Goal: Task Accomplishment & Management: Manage account settings

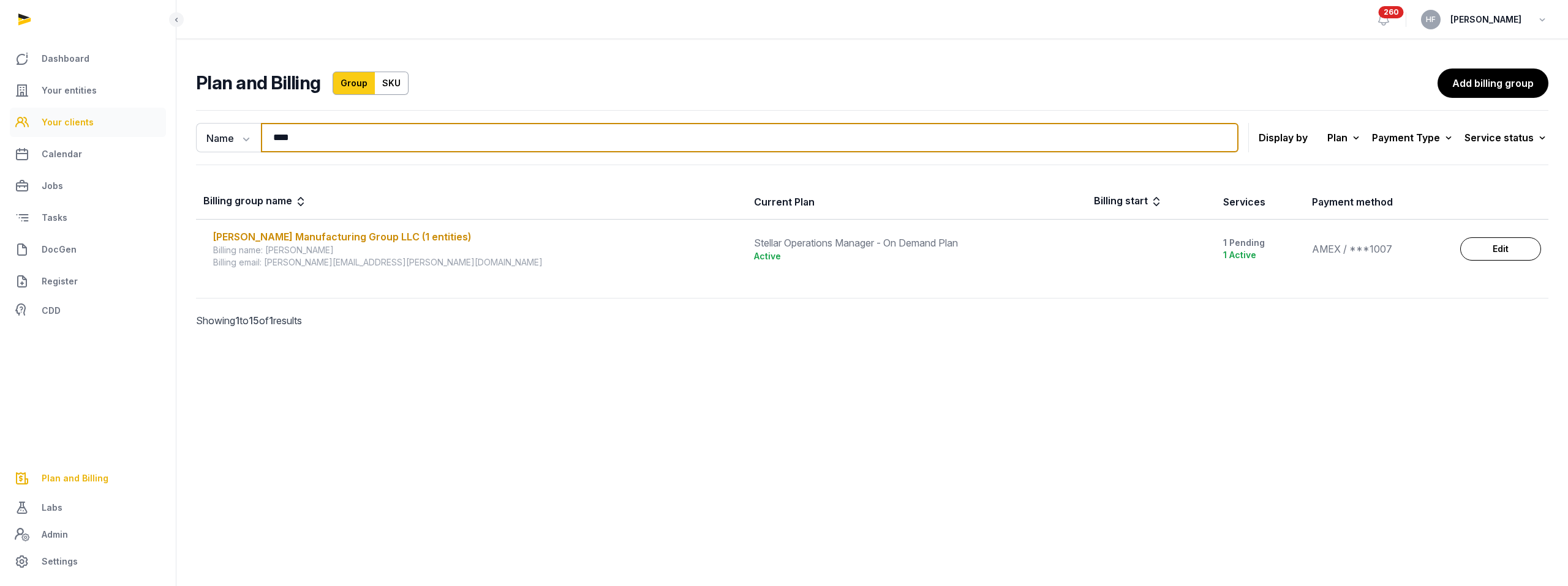
drag, startPoint x: 279, startPoint y: 136, endPoint x: 164, endPoint y: 136, distance: 115.0
click at [170, 136] on div "Dashboard Your entities Your clients Calendar Jobs Tasks DocGen Register CDD Pl…" at bounding box center [784, 293] width 1568 height 586
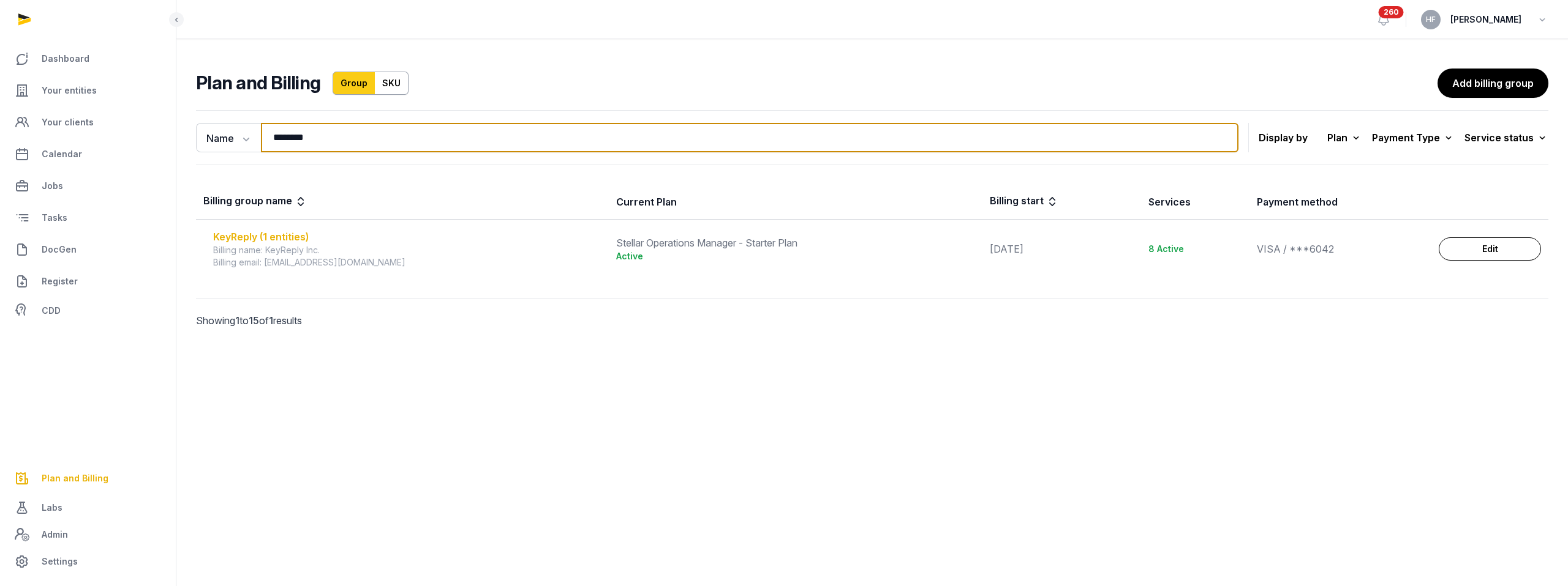
type input "********"
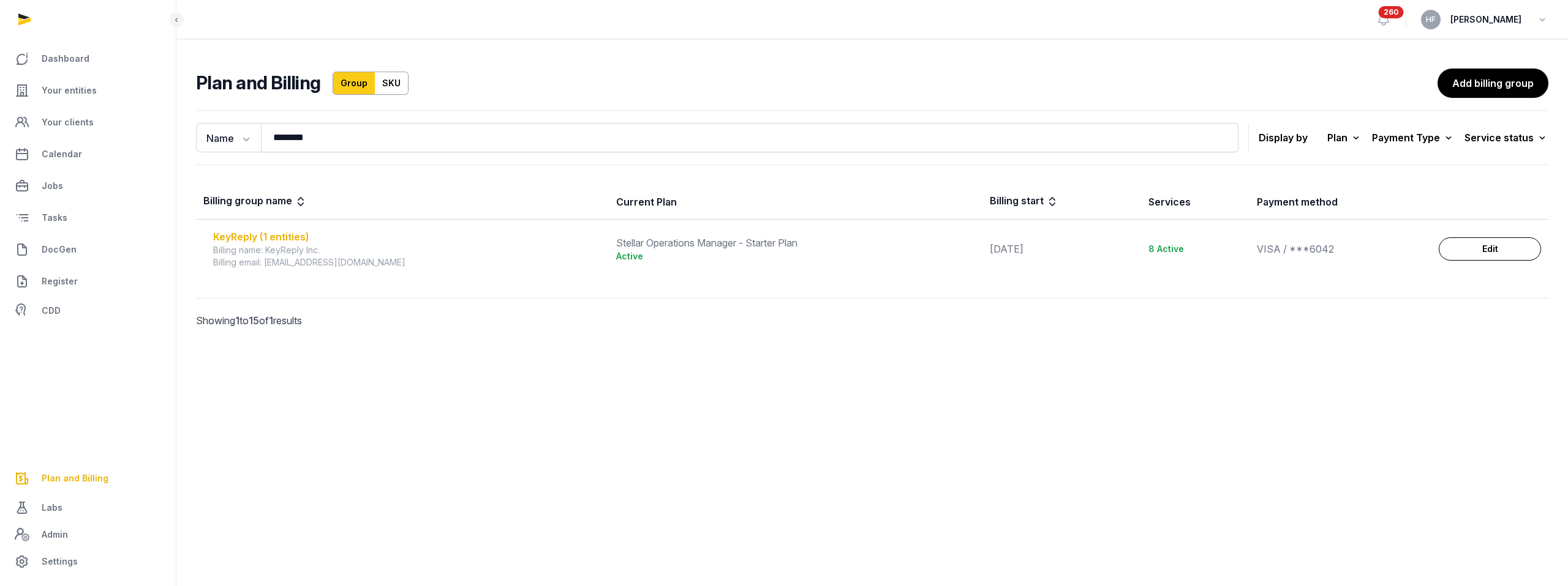
click at [297, 233] on div "KeyReply (1 entities)" at bounding box center [406, 237] width 388 height 14
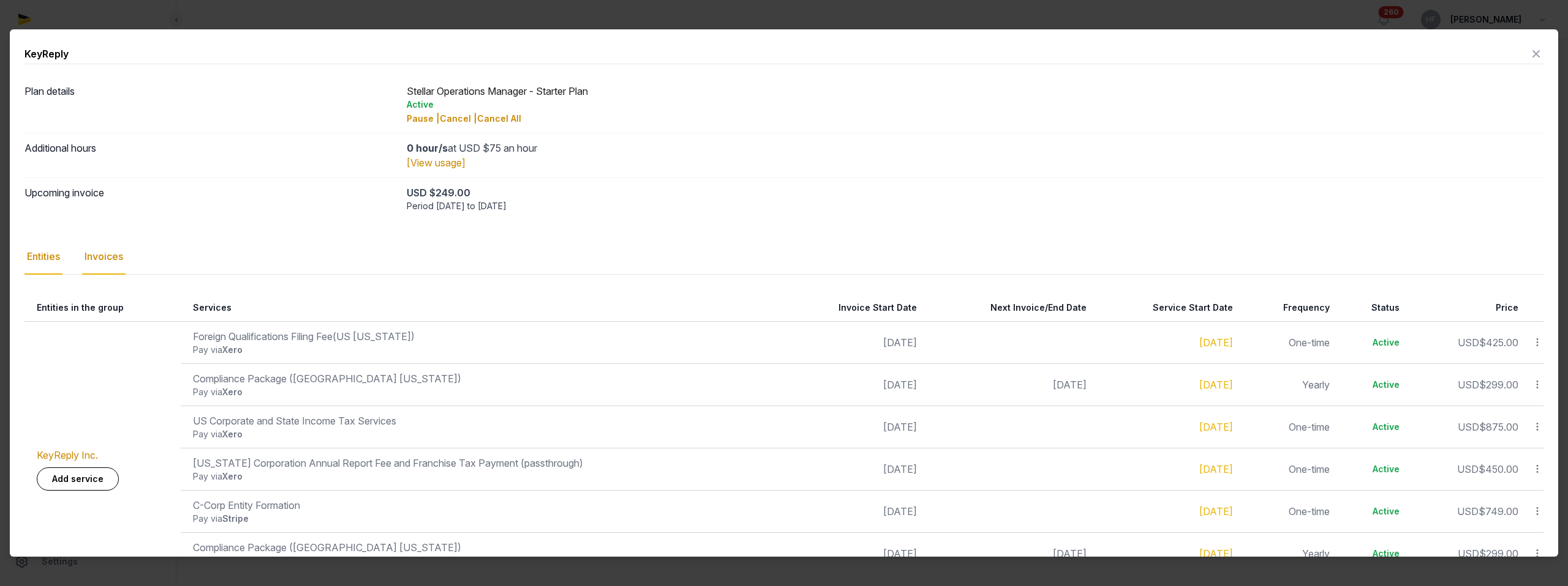
click at [114, 254] on div "Invoices" at bounding box center [104, 257] width 43 height 35
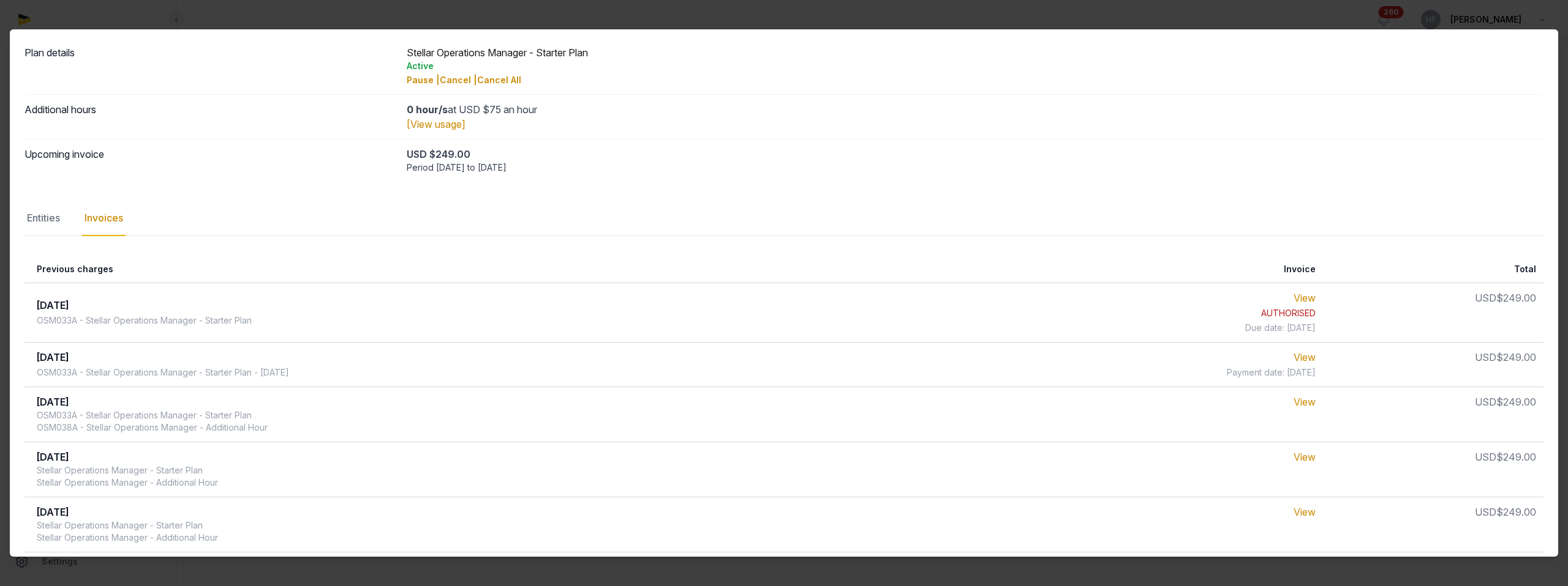
scroll to position [42, 0]
click at [1312, 355] on link "View" at bounding box center [1304, 354] width 22 height 12
click at [1309, 295] on link "View" at bounding box center [1304, 295] width 22 height 12
click at [52, 214] on div "Entities" at bounding box center [43, 215] width 38 height 35
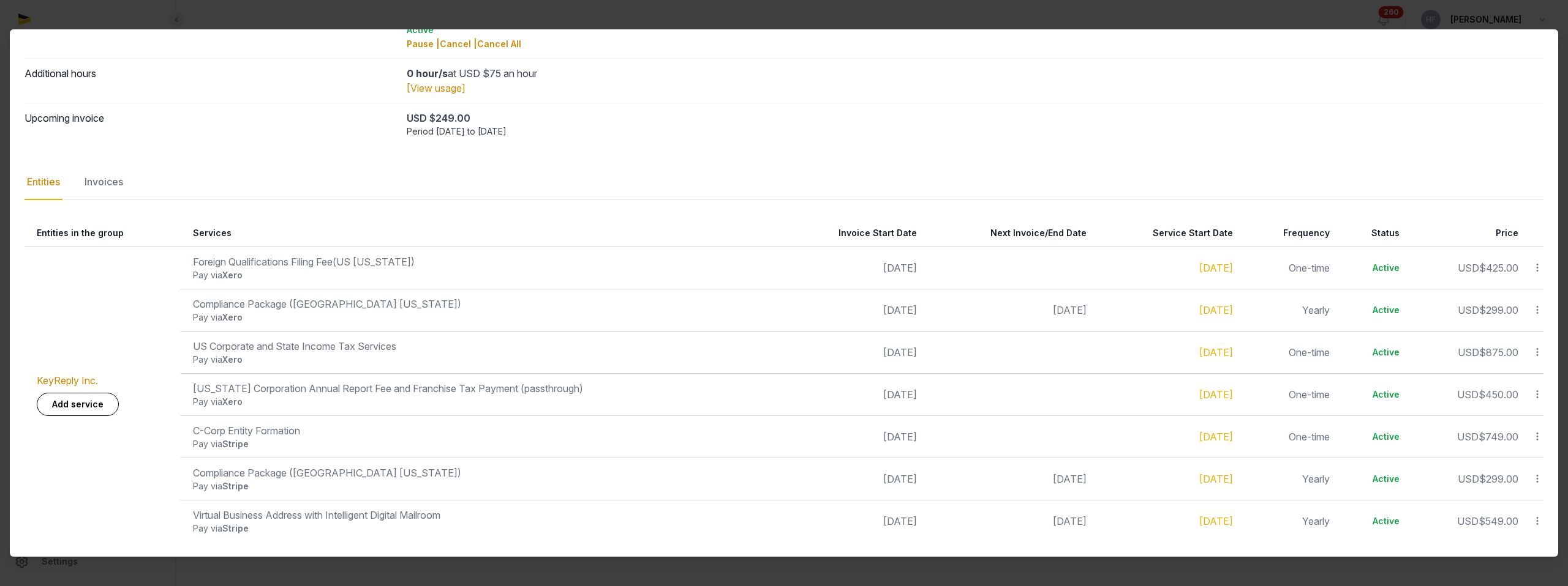
scroll to position [0, 0]
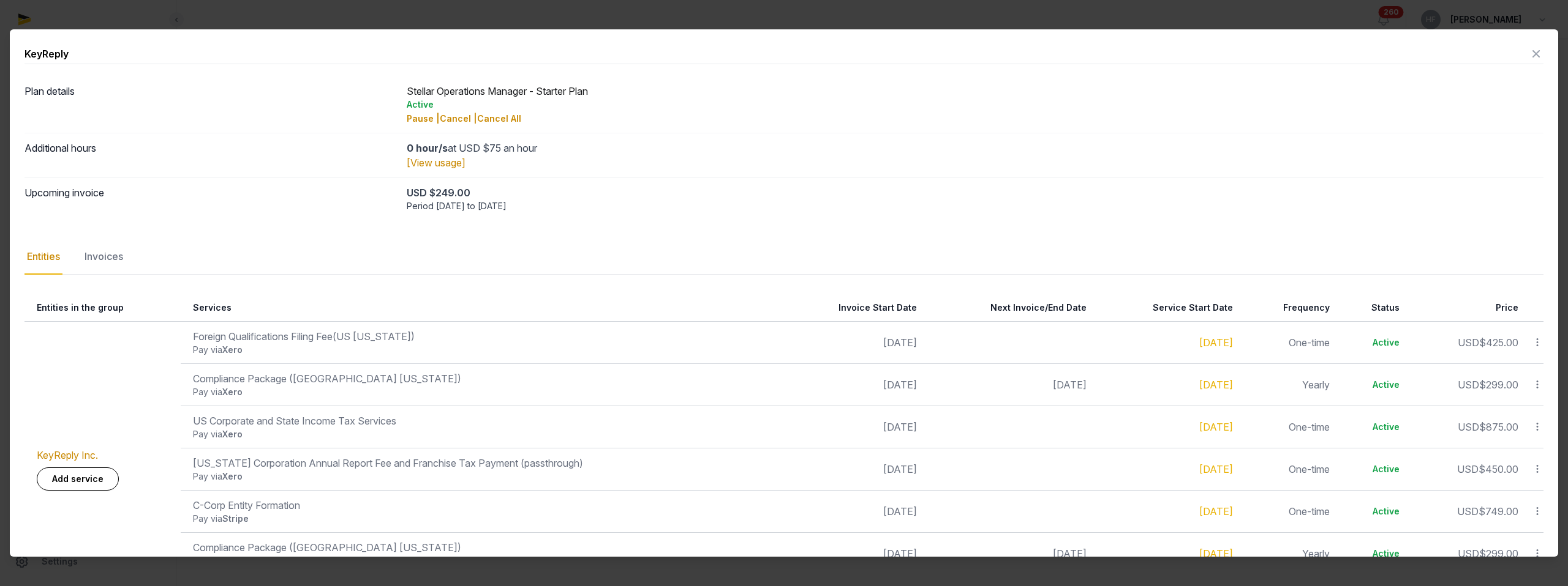
click at [1535, 51] on icon at bounding box center [1536, 54] width 14 height 19
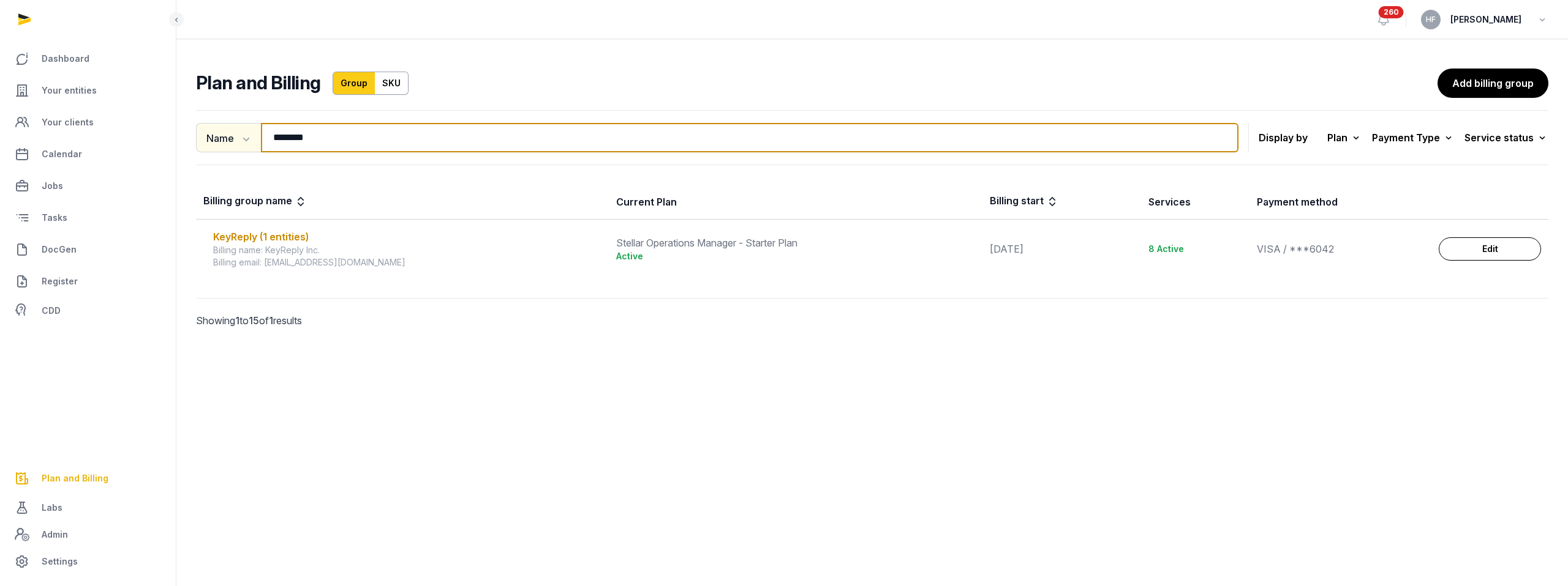
drag, startPoint x: 332, startPoint y: 143, endPoint x: 220, endPoint y: 127, distance: 113.1
click at [222, 126] on div "Name Name Email ******** Search" at bounding box center [717, 137] width 1043 height 30
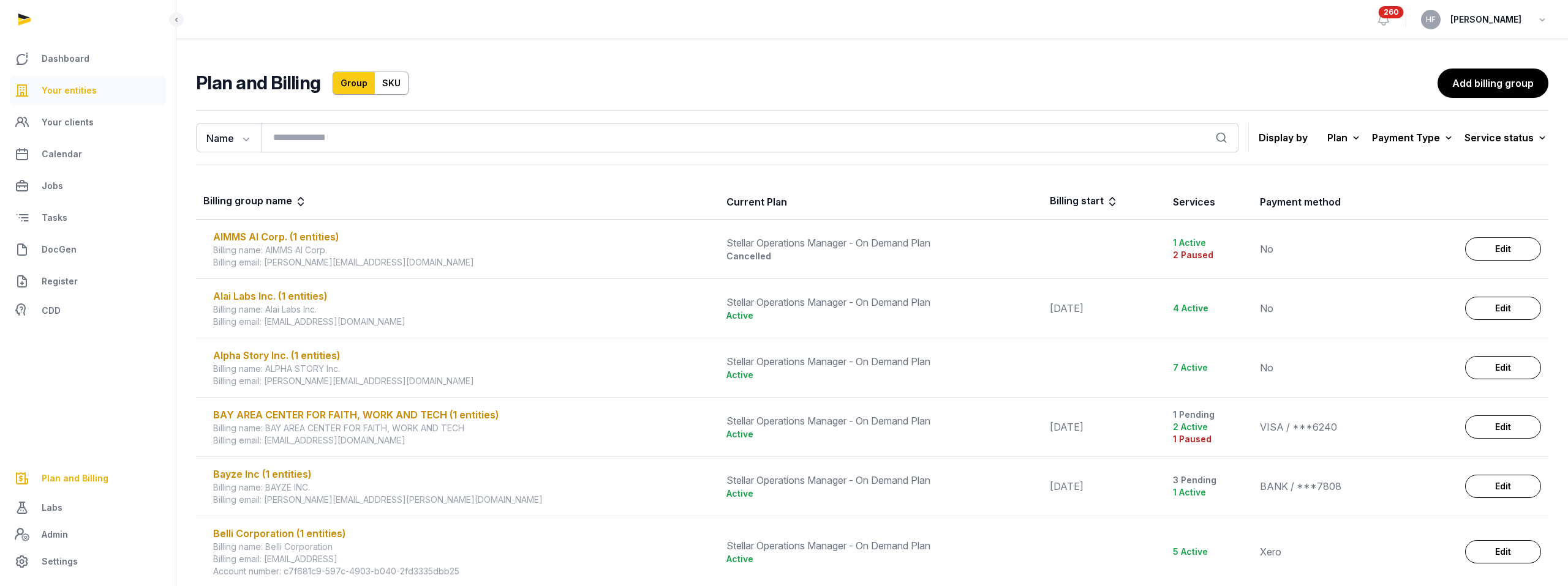
click at [73, 91] on span "Your entities" at bounding box center [69, 91] width 55 height 14
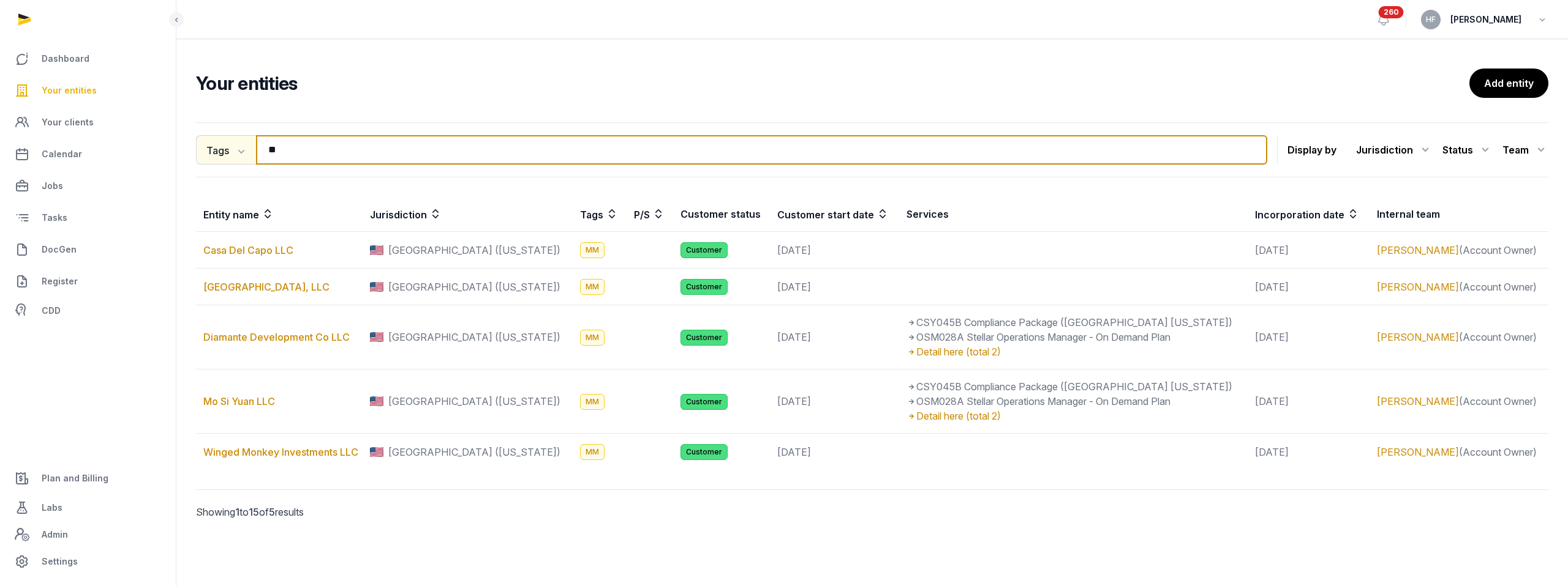
drag, startPoint x: 296, startPoint y: 151, endPoint x: 228, endPoint y: 151, distance: 68.0
click at [228, 151] on div "Tags Entity People Tags Services ** Search" at bounding box center [732, 150] width 1072 height 30
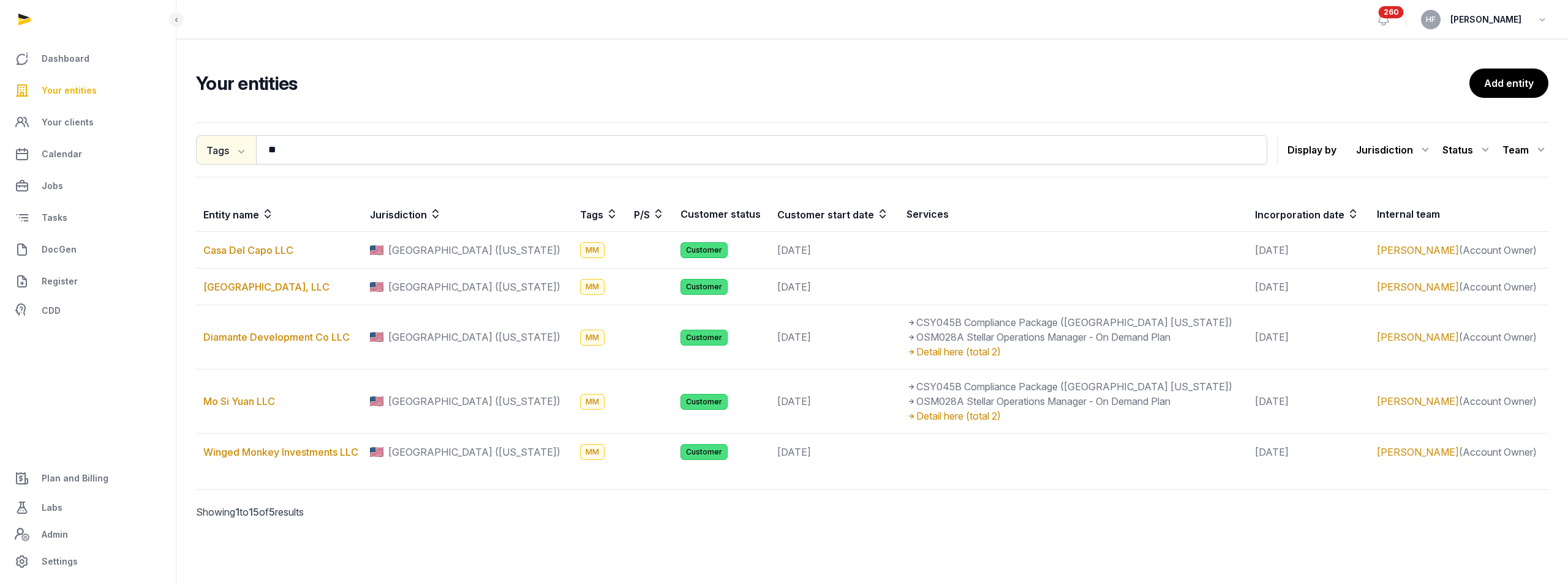
click at [233, 156] on button "Tags" at bounding box center [226, 150] width 60 height 30
click at [238, 180] on div "Entity" at bounding box center [245, 177] width 98 height 25
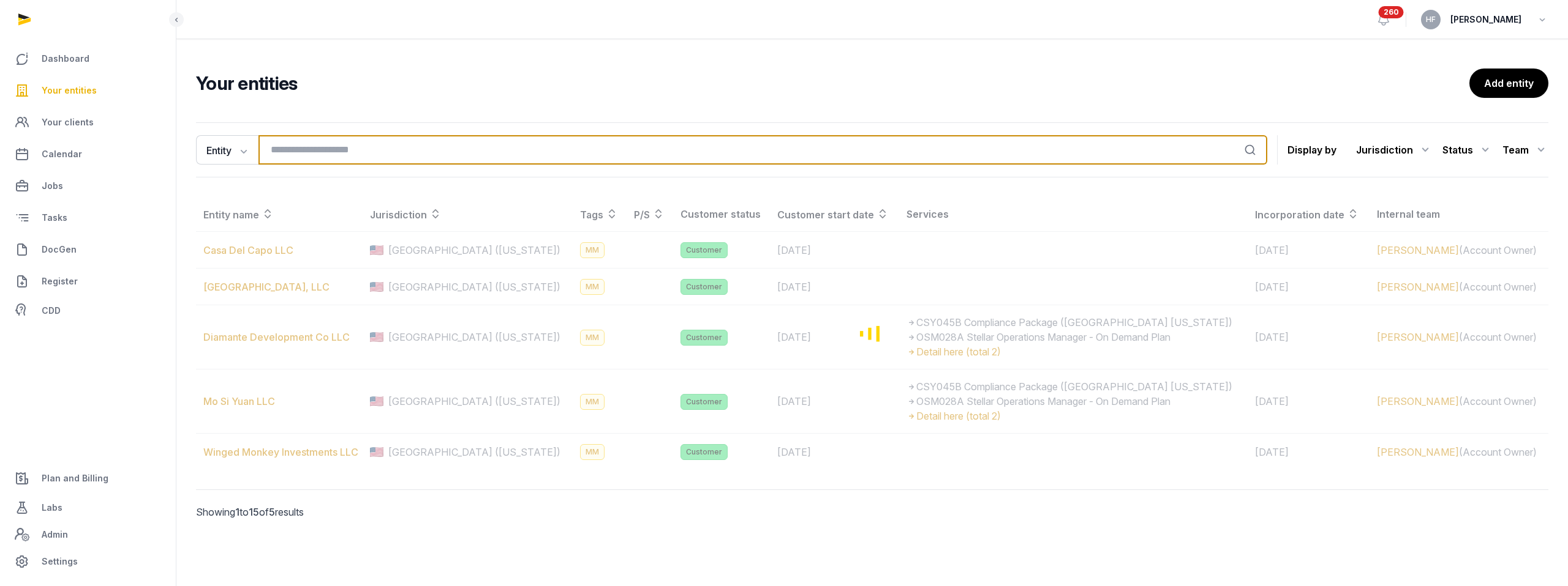
click at [304, 154] on input "search" at bounding box center [763, 150] width 1009 height 30
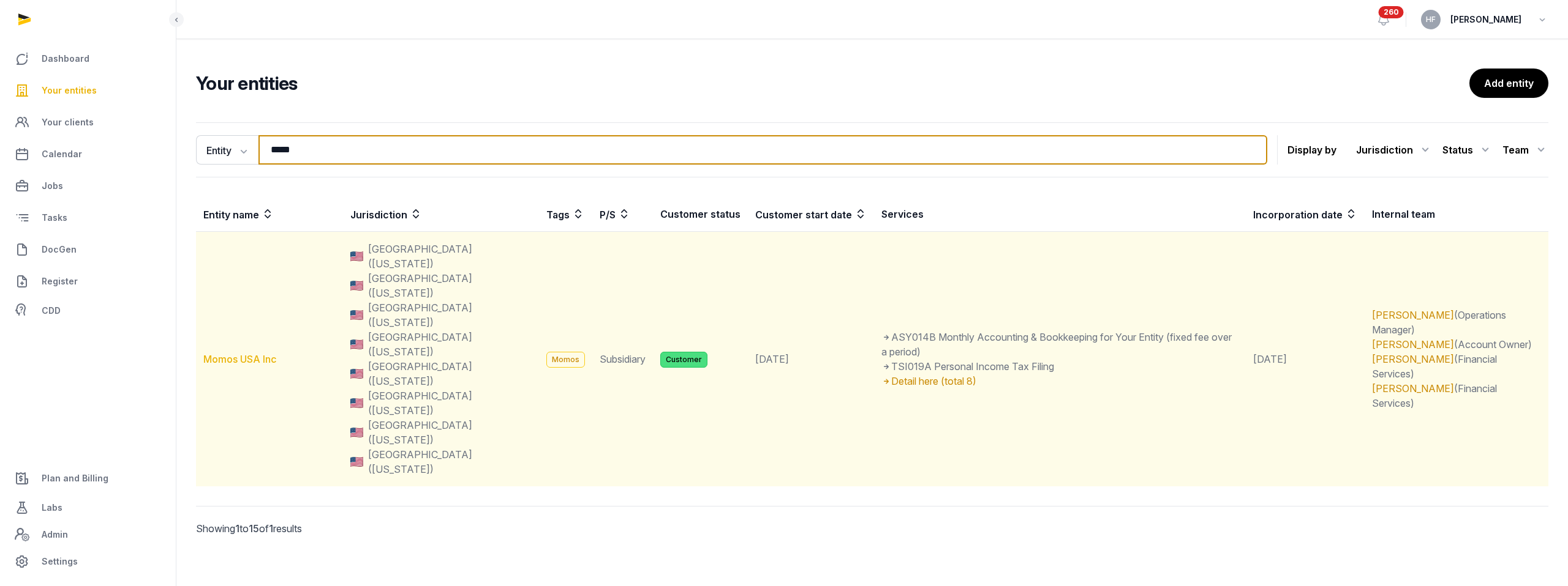
type input "*****"
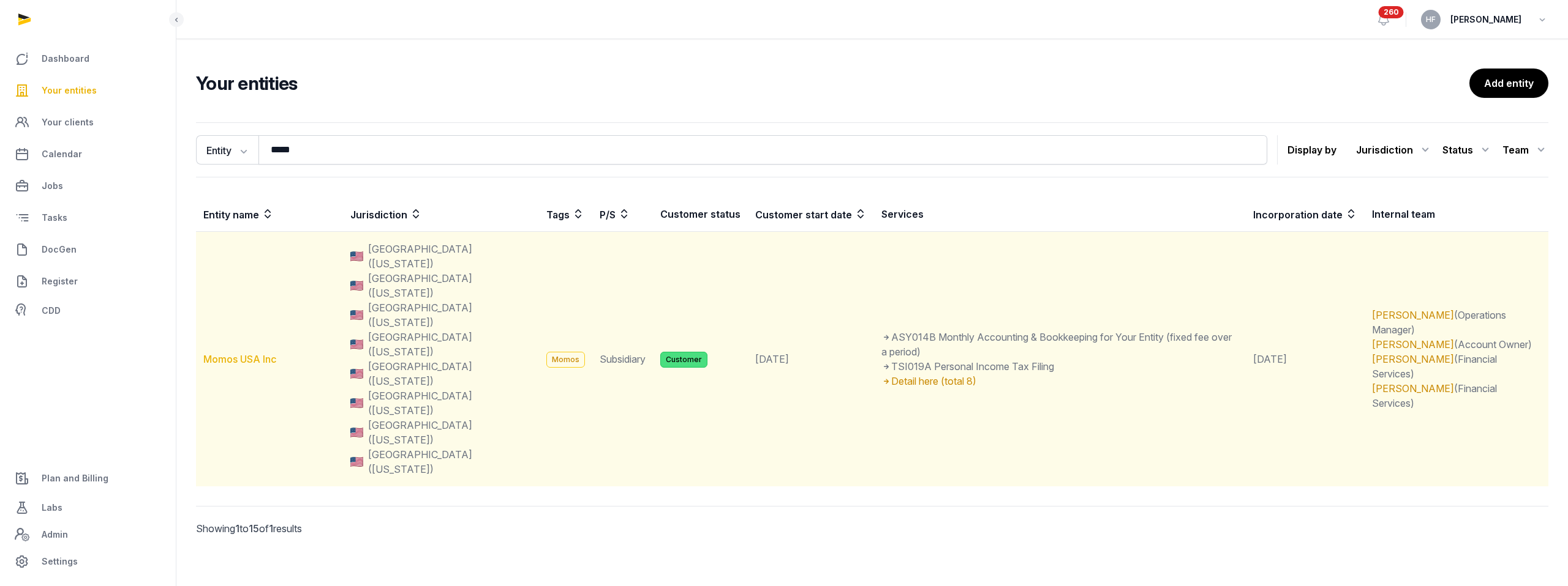
click at [273, 353] on link "Momos USA Inc" at bounding box center [239, 359] width 73 height 12
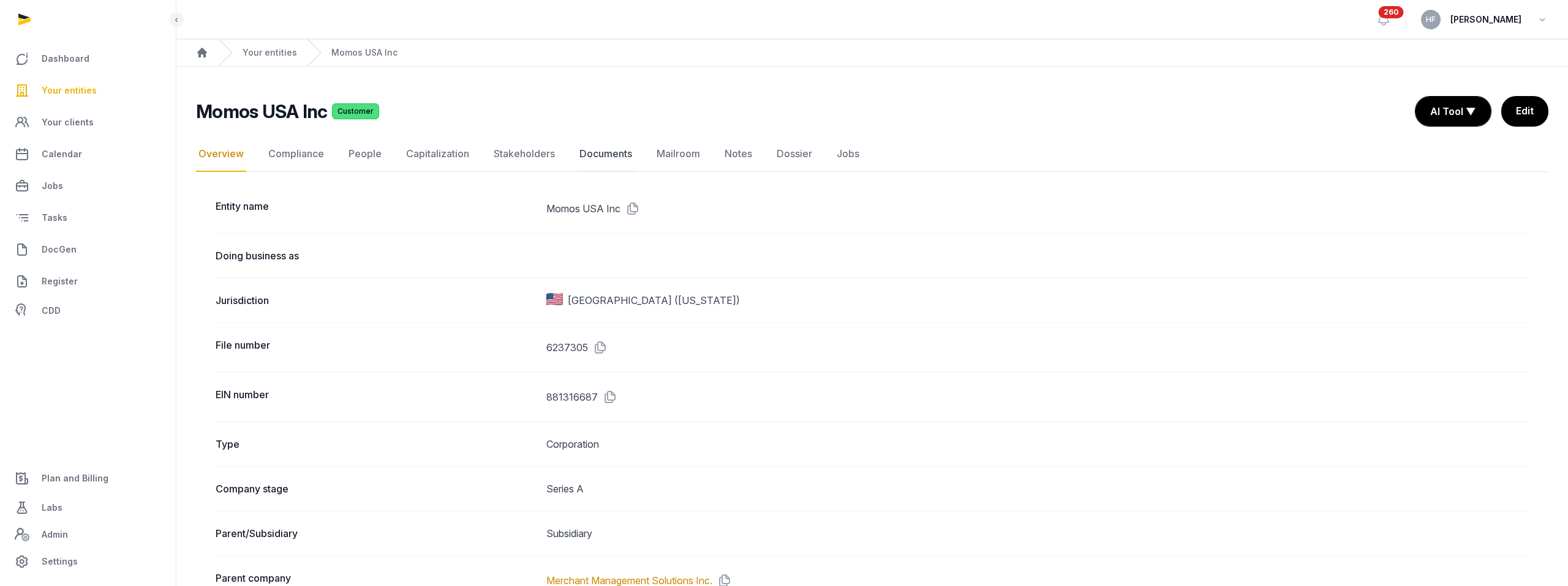
click at [605, 154] on link "Documents" at bounding box center [606, 154] width 58 height 35
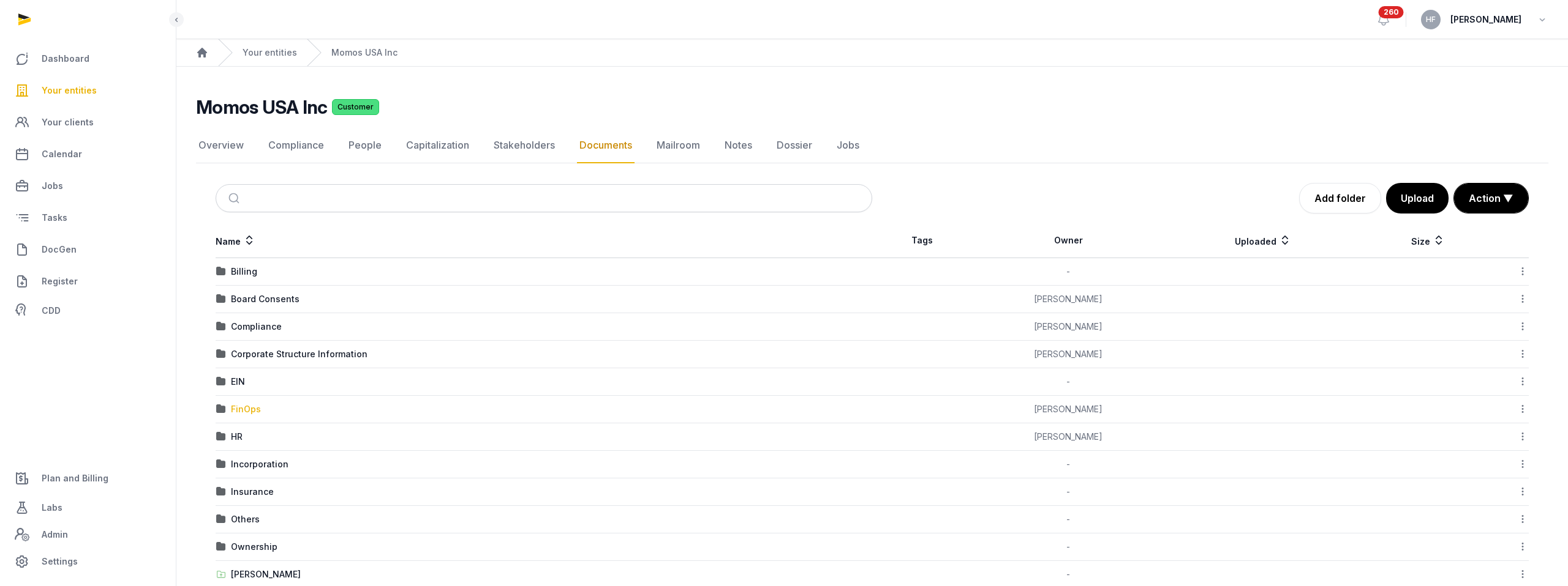
click at [231, 413] on div "FinOps" at bounding box center [245, 409] width 30 height 12
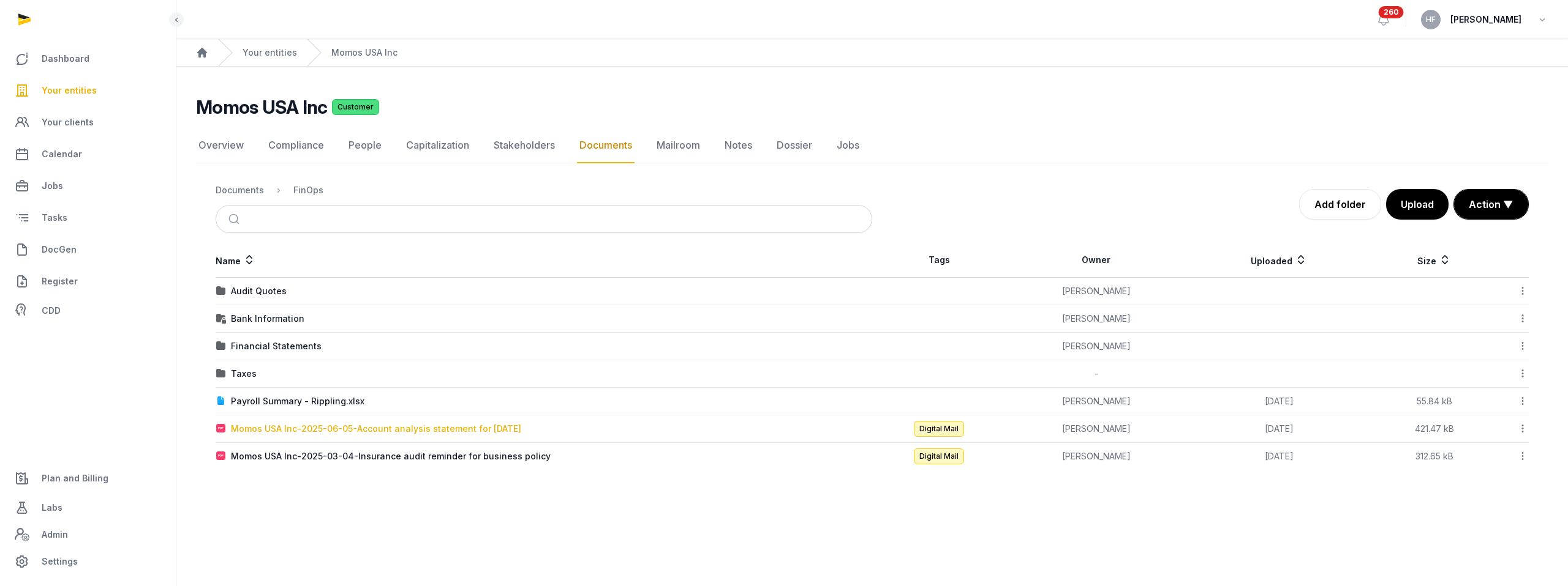
click at [432, 429] on div "Momos USA Inc-2025-06-05-Account analysis statement for [DATE]" at bounding box center [375, 429] width 290 height 12
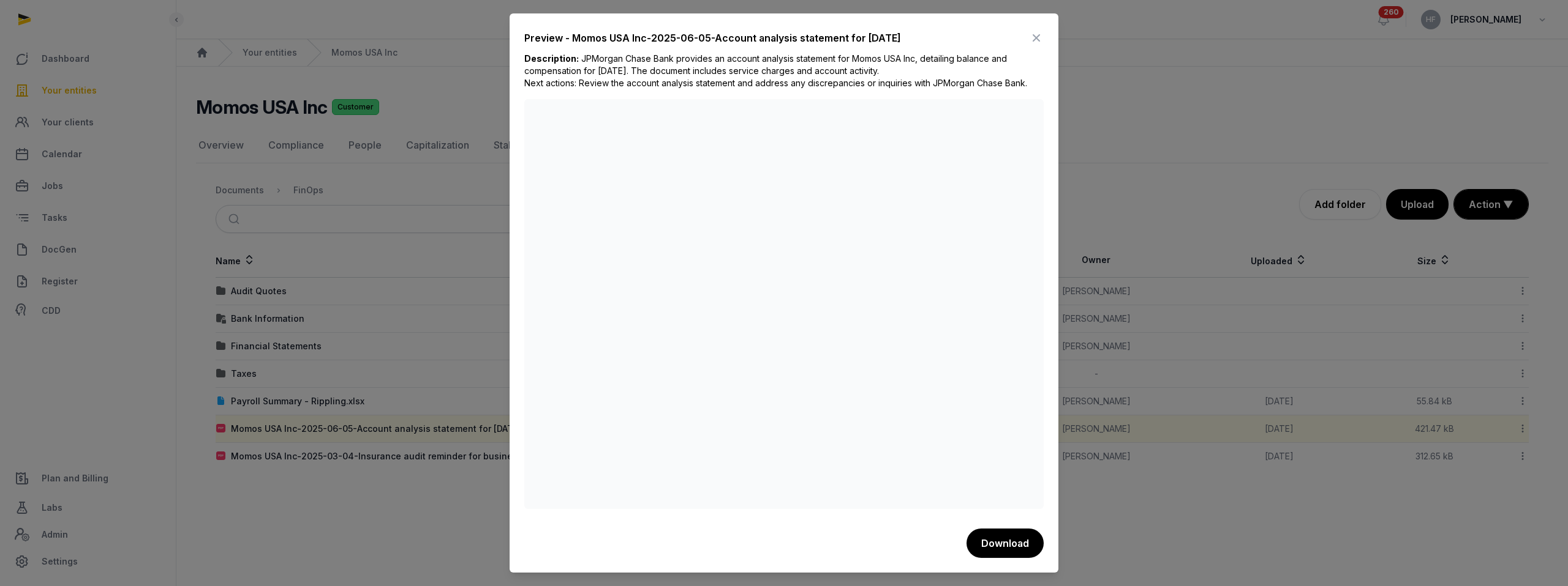
click at [1041, 38] on icon at bounding box center [1036, 38] width 14 height 19
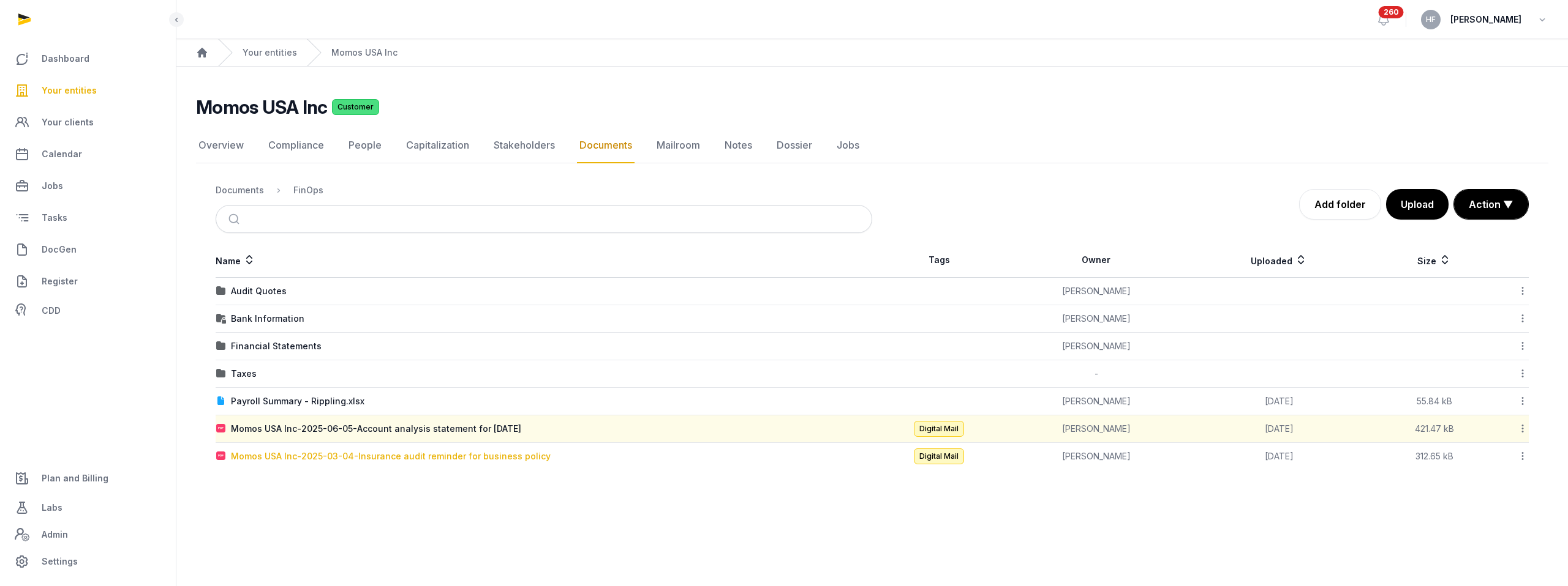
click at [499, 455] on div "Momos USA Inc-2025-03-04-Insurance audit reminder for business policy" at bounding box center [390, 456] width 320 height 12
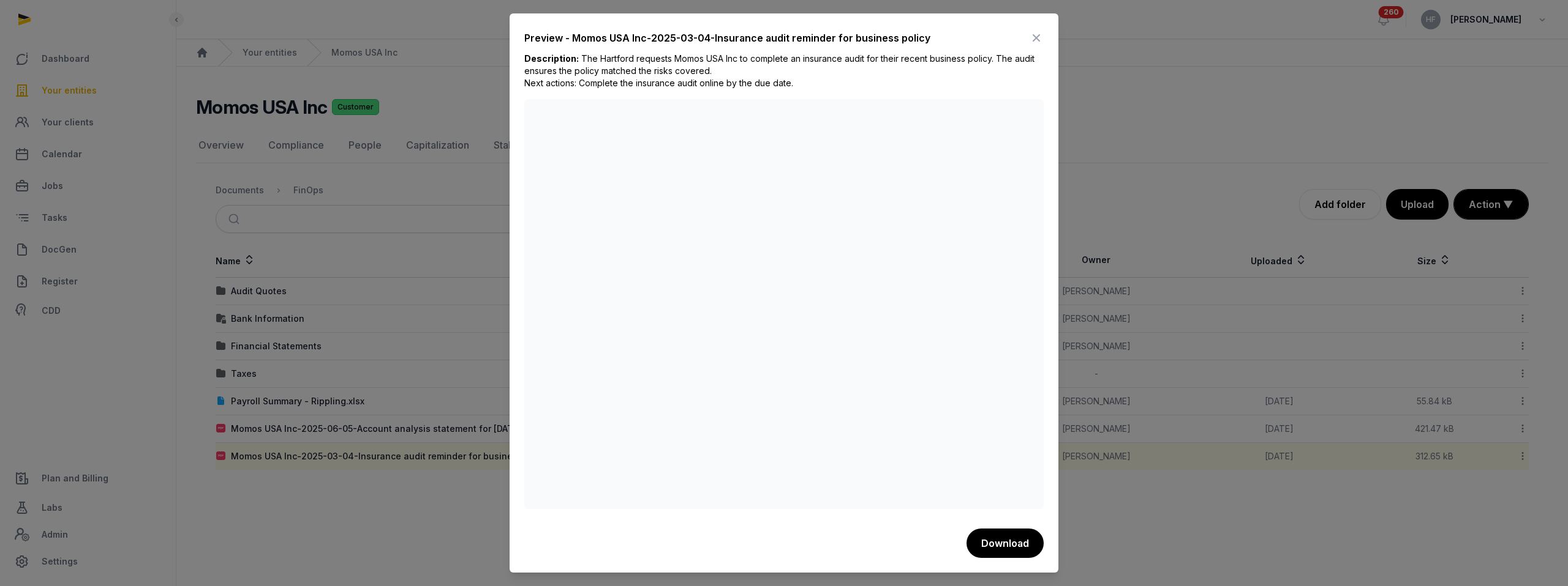
click at [1039, 36] on icon at bounding box center [1036, 38] width 14 height 19
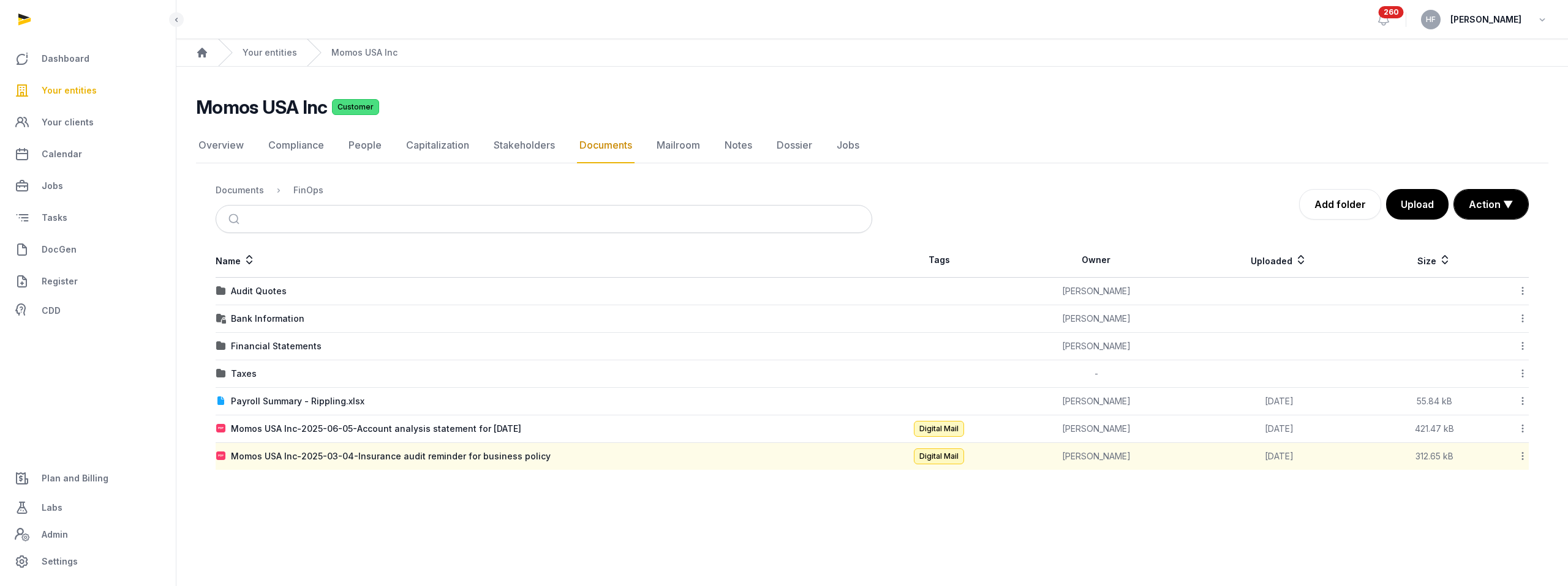
click at [1525, 454] on icon at bounding box center [1523, 456] width 11 height 13
click at [1496, 572] on div "Copy link" at bounding box center [1479, 576] width 98 height 22
click at [1522, 456] on icon at bounding box center [1523, 456] width 11 height 13
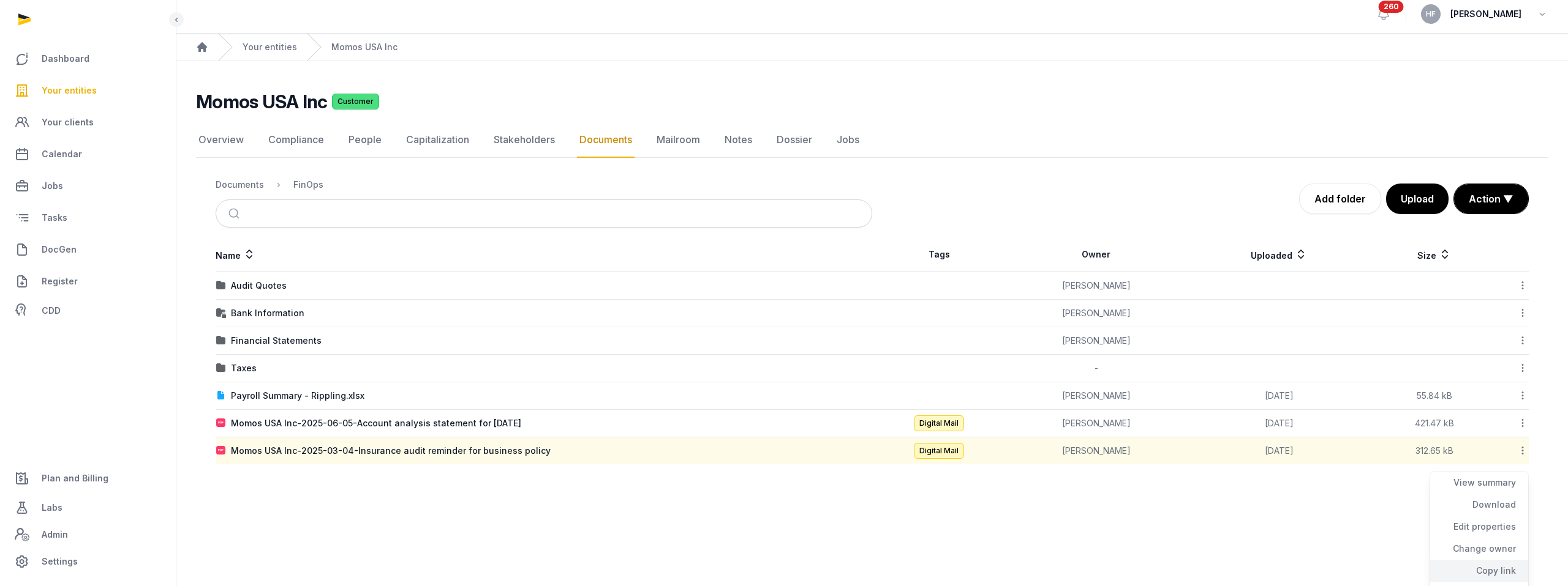
scroll to position [67, 0]
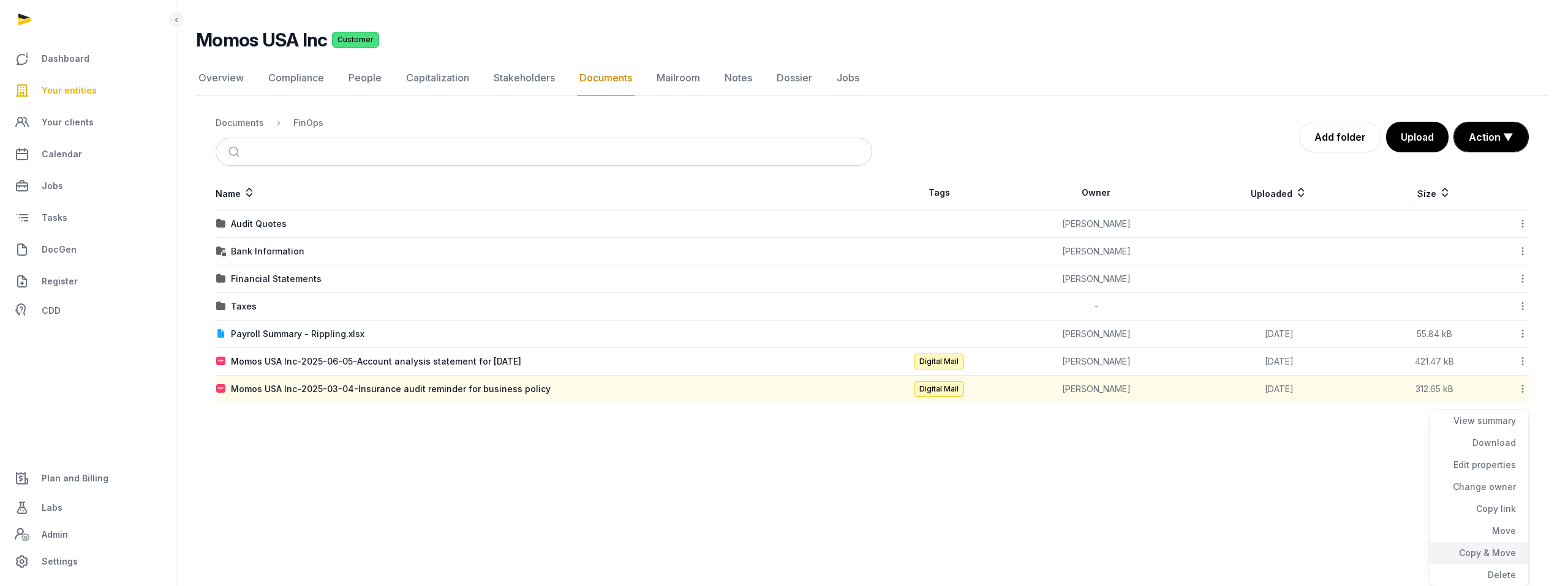
click at [1484, 552] on div "Copy & Move" at bounding box center [1479, 553] width 98 height 22
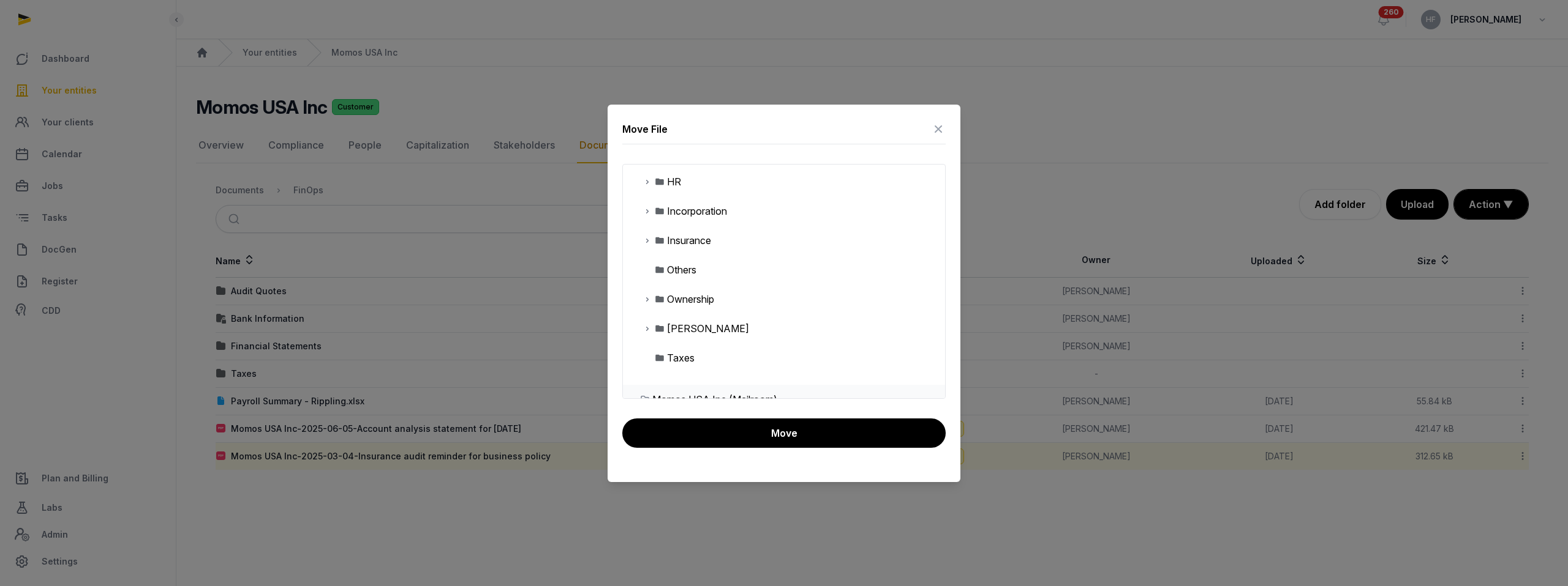
scroll to position [243, 0]
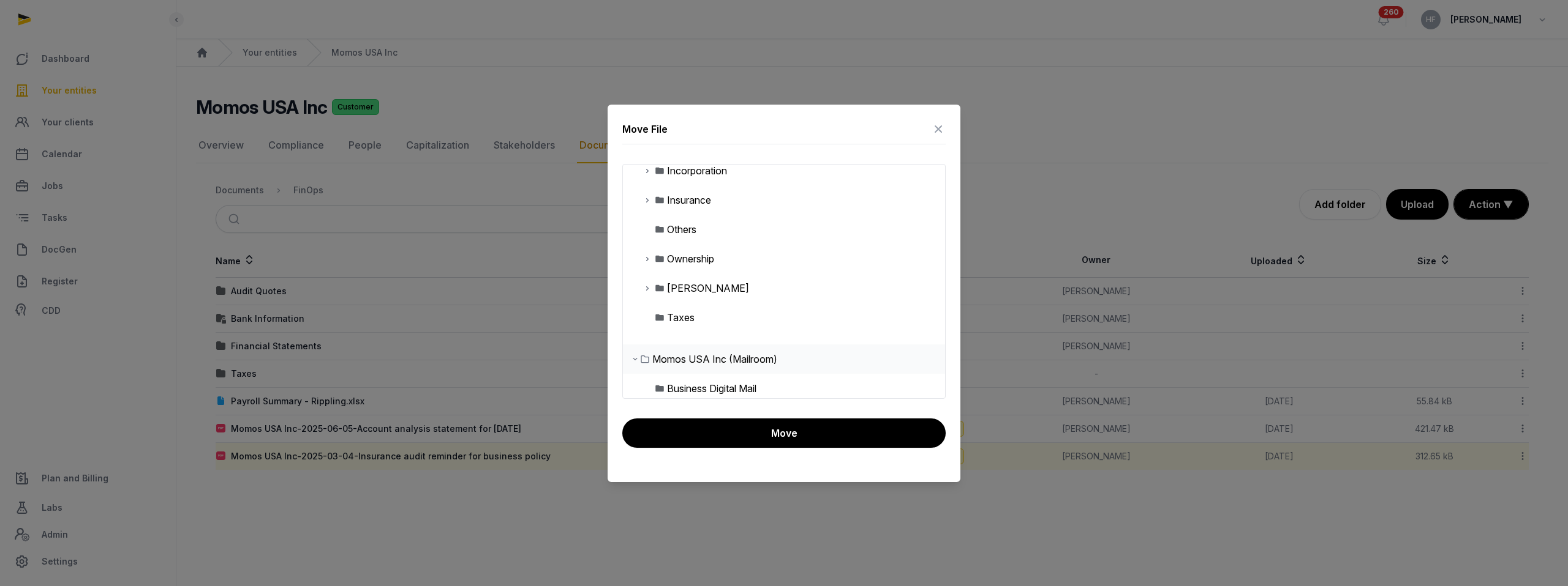
click at [941, 129] on icon at bounding box center [938, 129] width 14 height 19
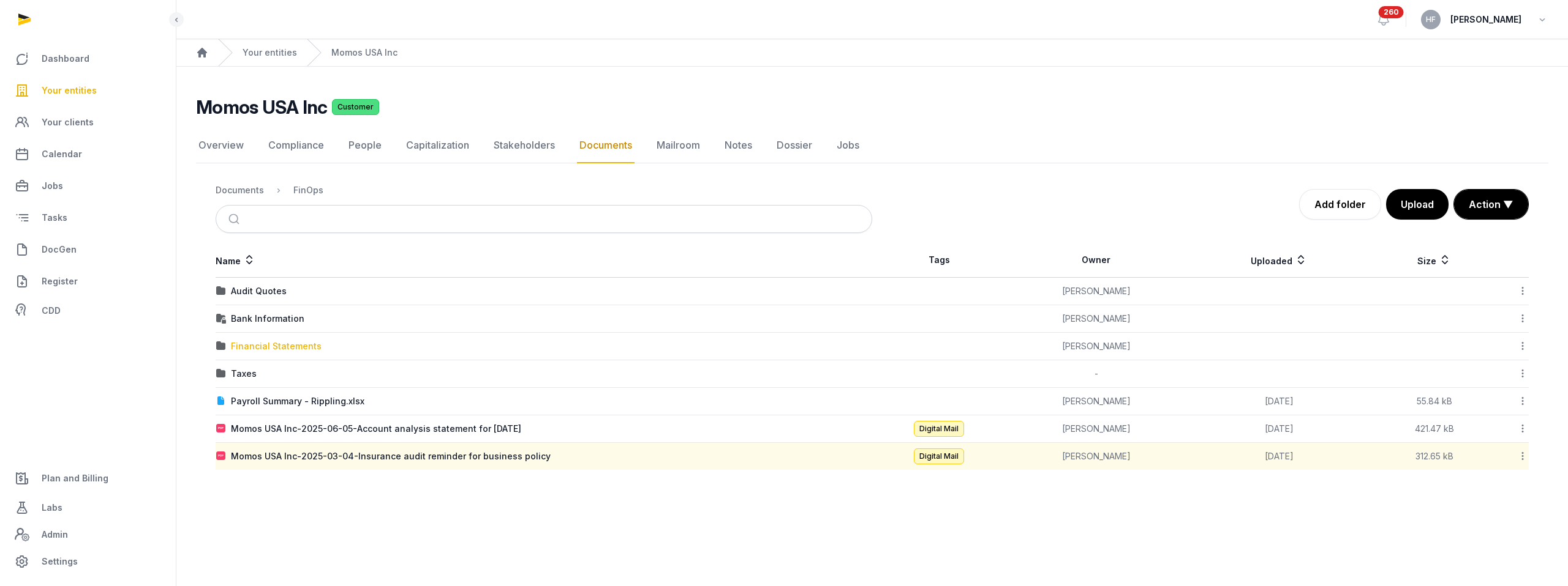
click at [262, 342] on div "Financial Statements" at bounding box center [276, 346] width 91 height 12
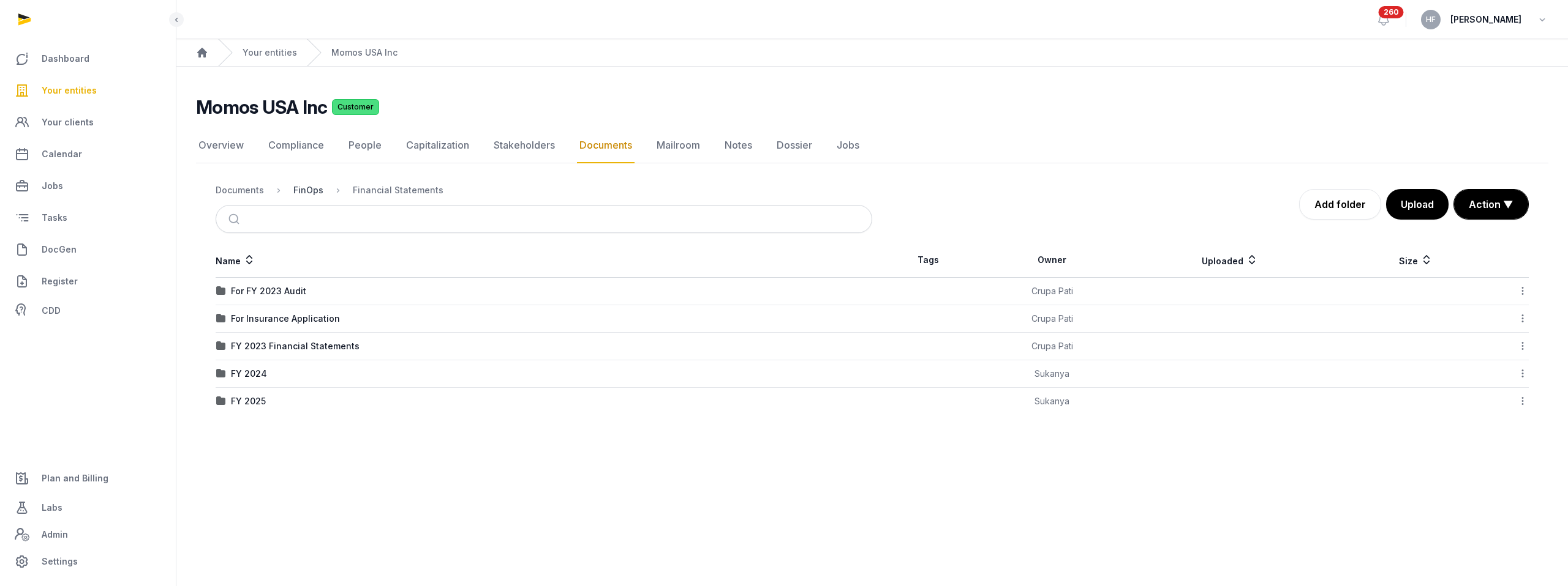
click at [319, 189] on div "FinOps" at bounding box center [308, 190] width 30 height 12
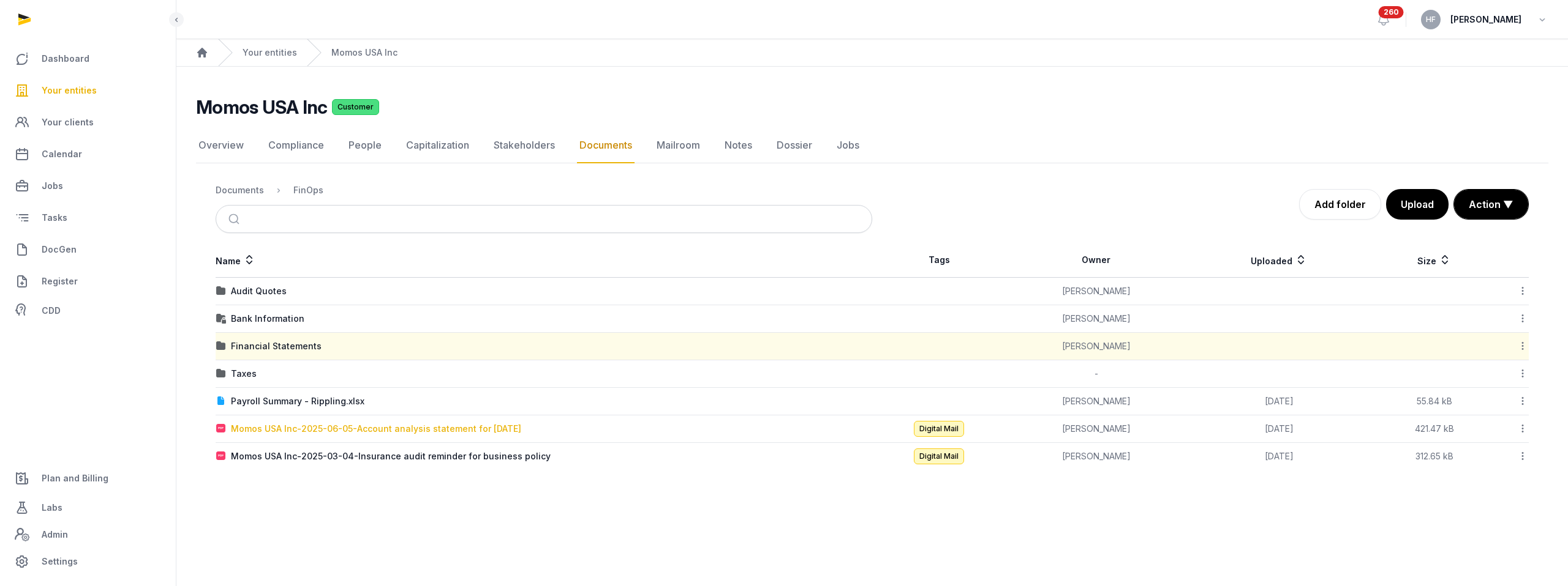
click at [422, 427] on div "Momos USA Inc-2025-06-05-Account analysis statement for [DATE]" at bounding box center [375, 429] width 290 height 12
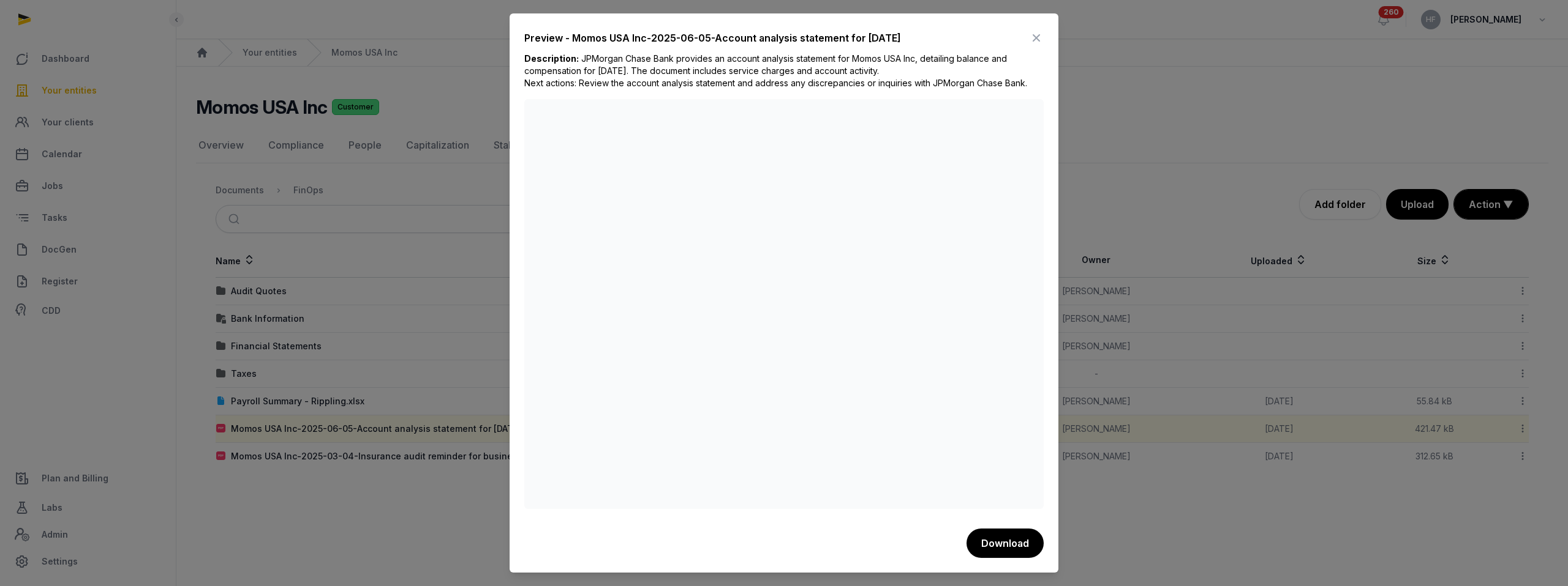
click at [1035, 35] on icon at bounding box center [1036, 38] width 14 height 19
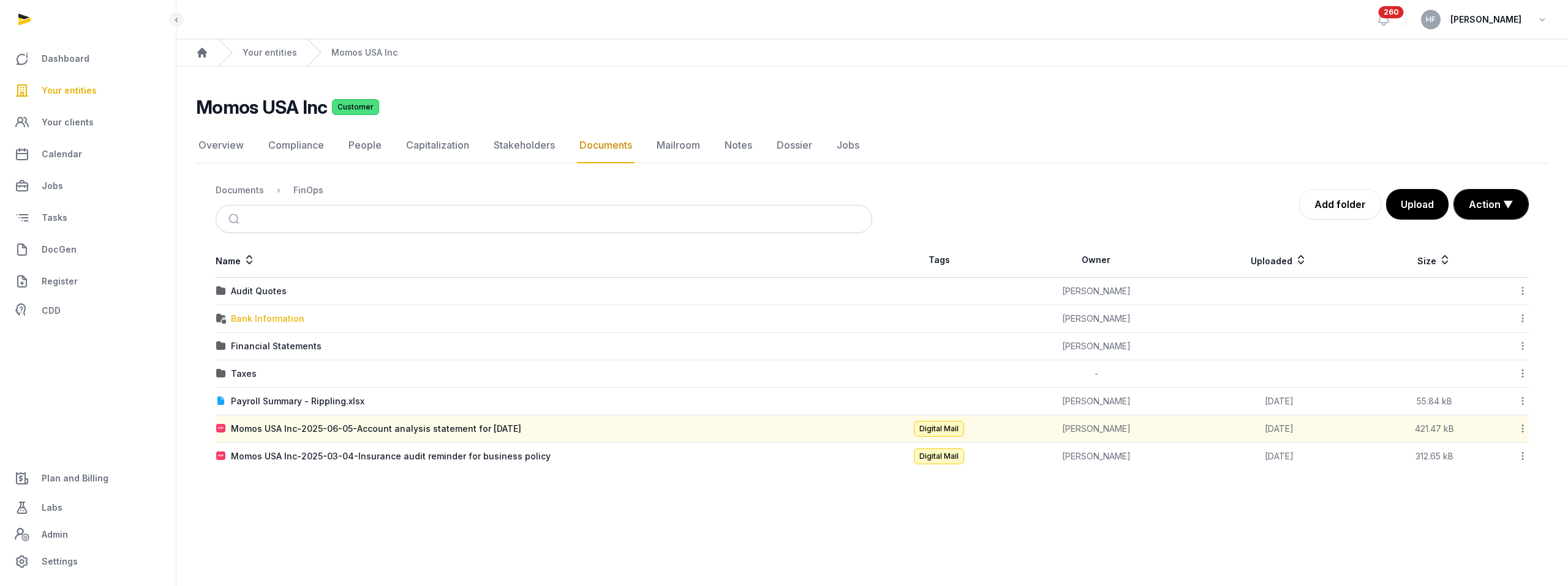
click at [287, 318] on div "Bank Information" at bounding box center [267, 319] width 74 height 12
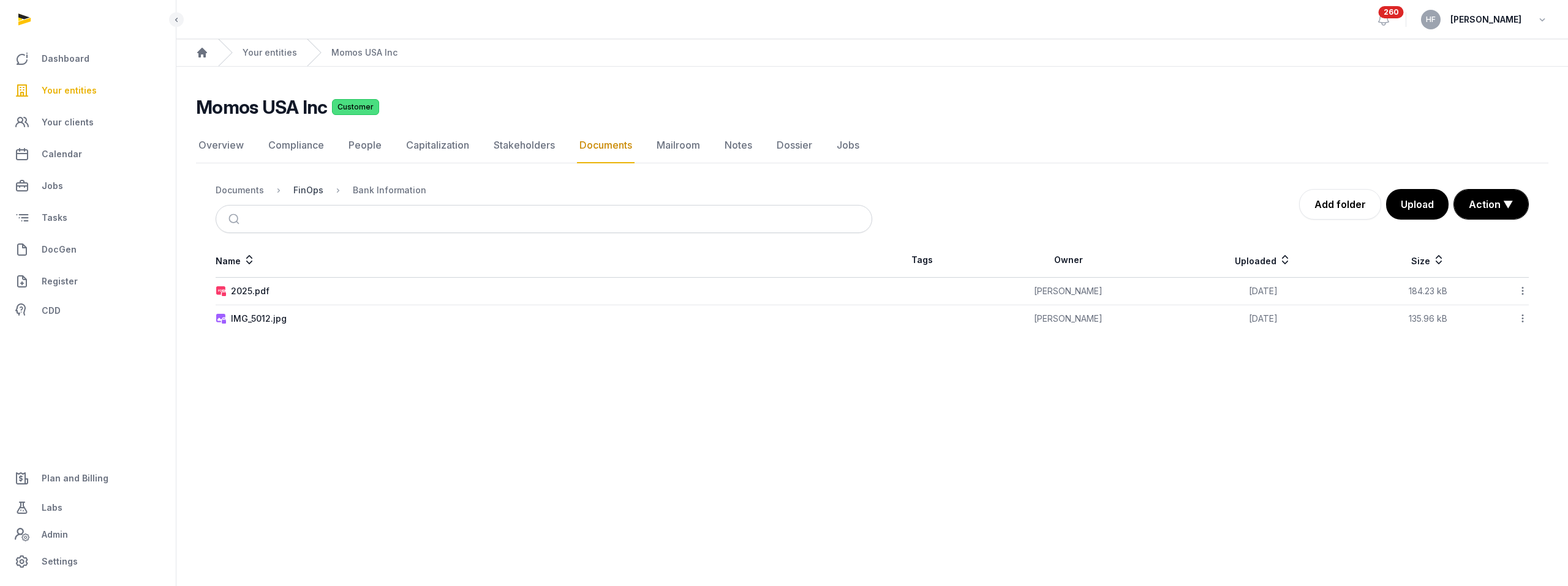
click at [317, 187] on div "FinOps" at bounding box center [308, 190] width 30 height 12
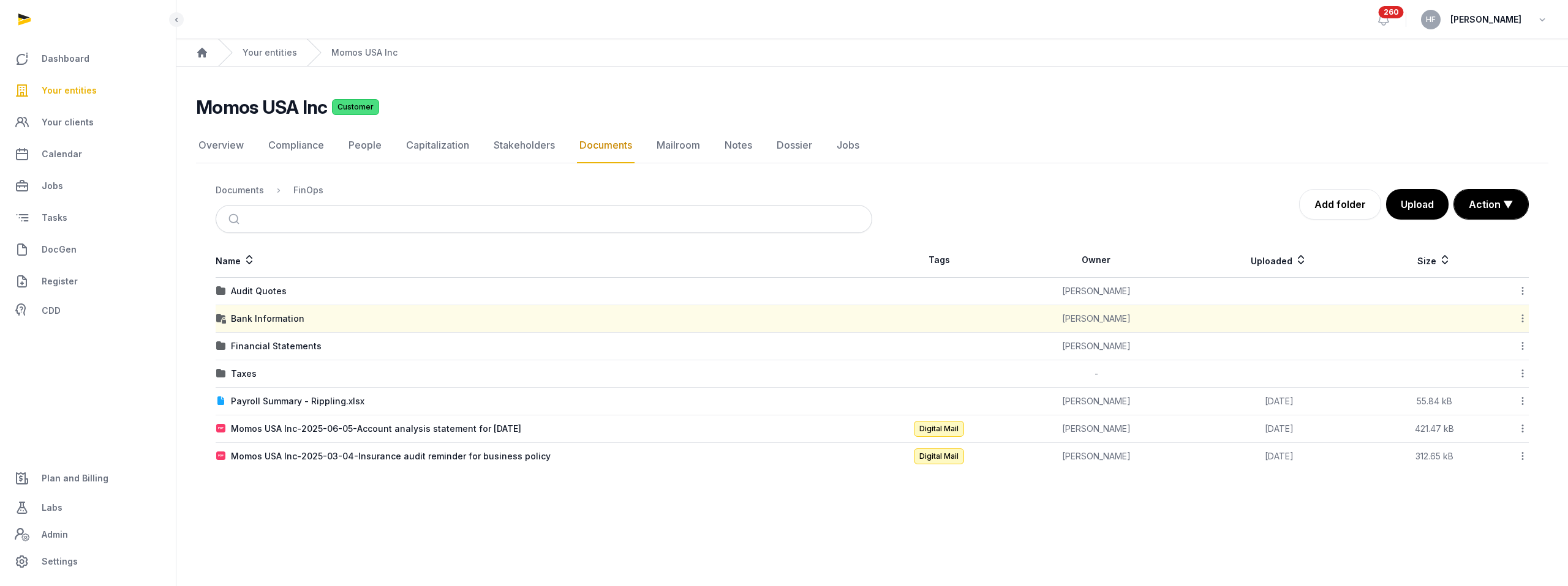
click at [282, 349] on div "Financial Statements" at bounding box center [276, 346] width 91 height 12
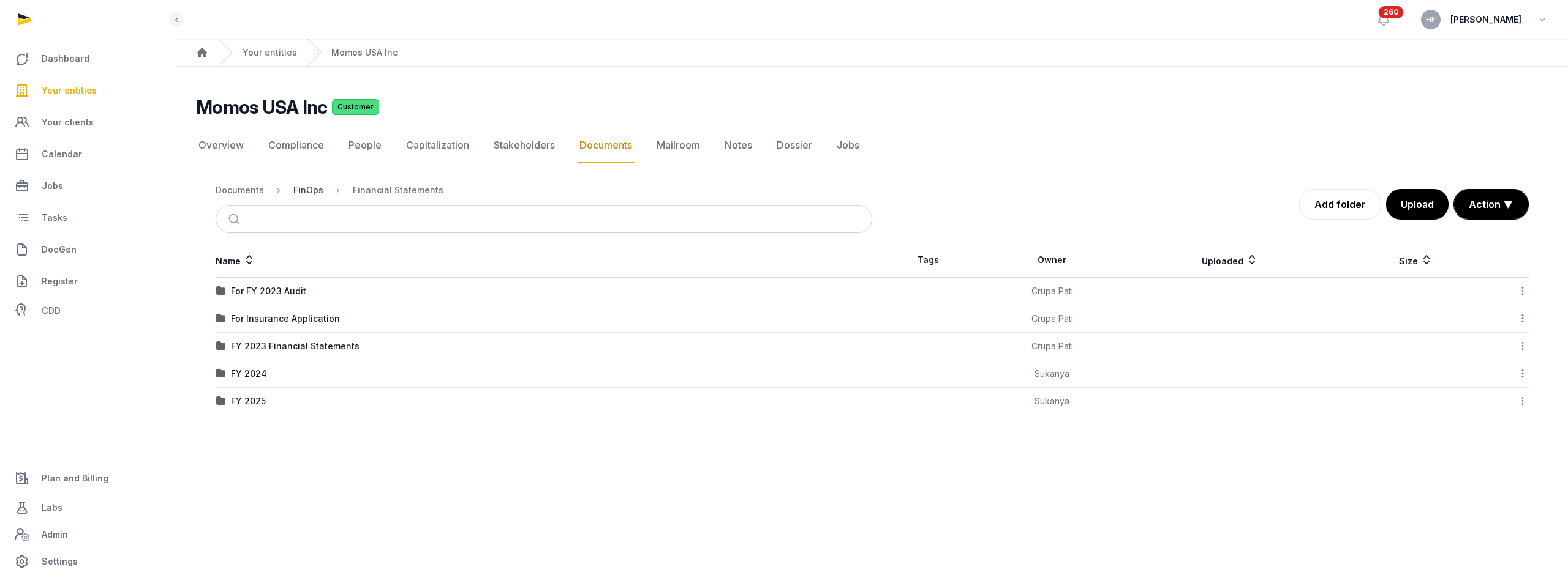
click at [305, 190] on div "FinOps" at bounding box center [308, 190] width 30 height 12
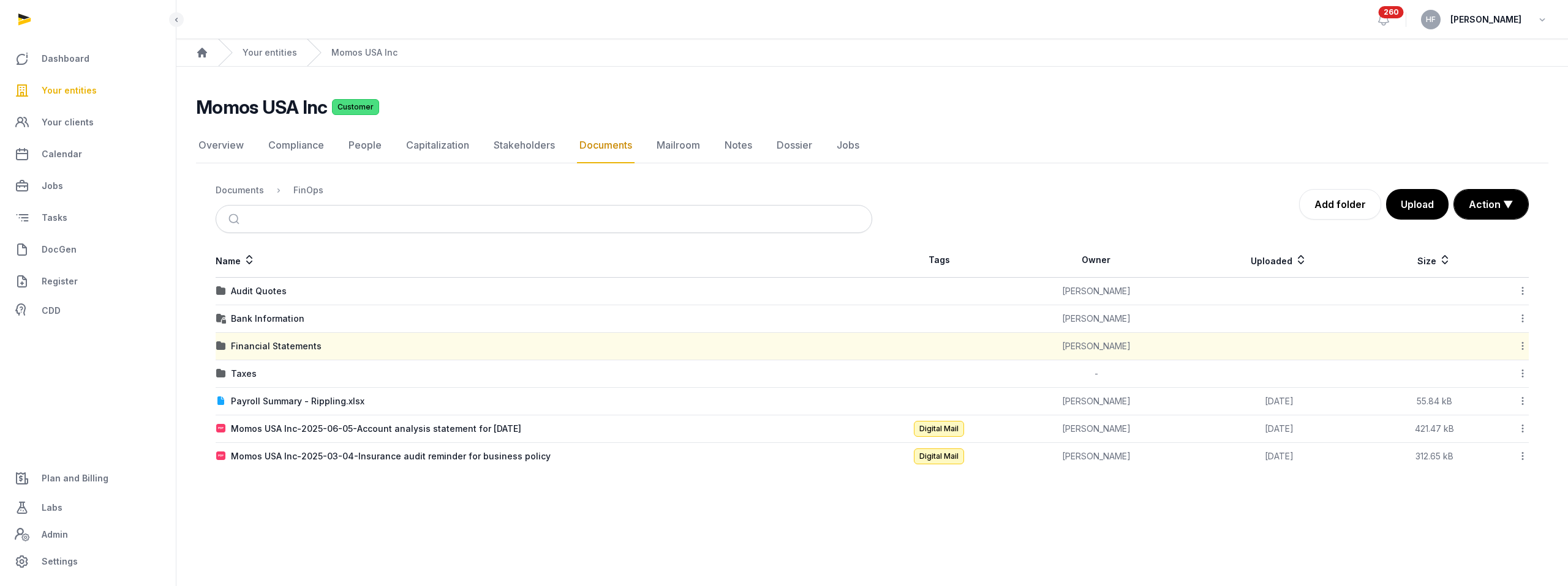
click at [1526, 346] on icon at bounding box center [1523, 346] width 11 height 13
click at [1494, 401] on div "Edit properties" at bounding box center [1479, 400] width 98 height 22
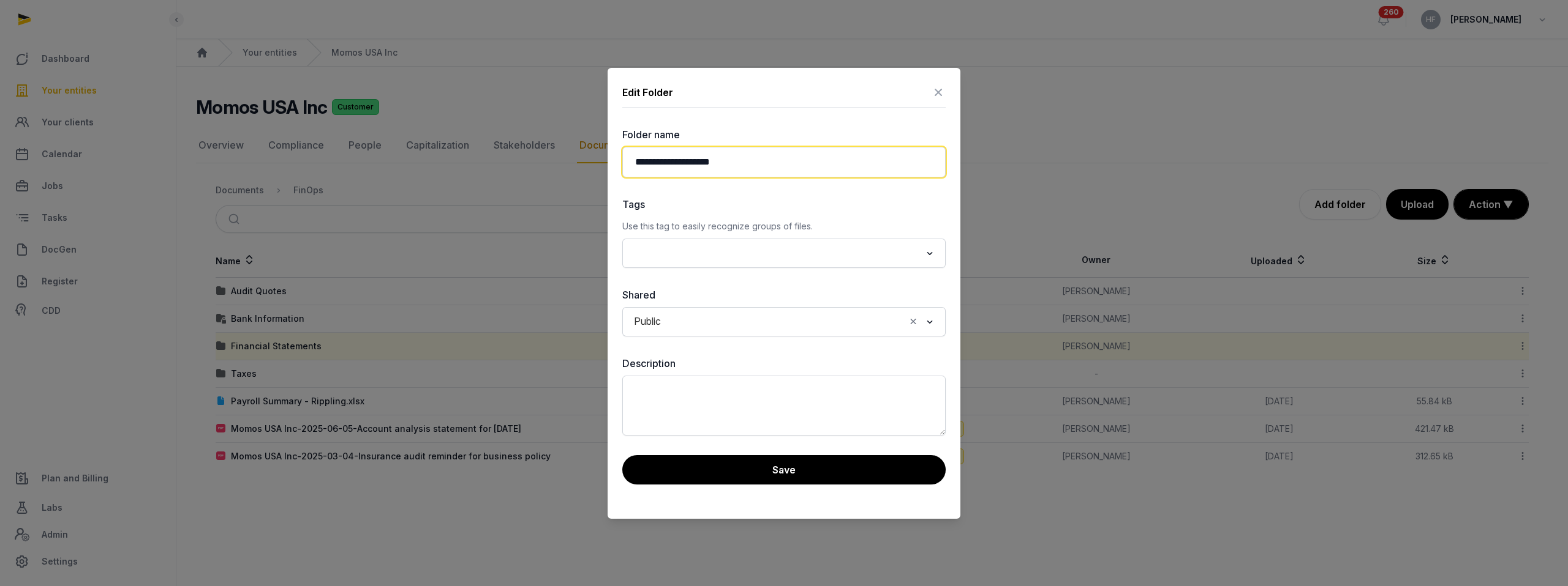
drag, startPoint x: 703, startPoint y: 159, endPoint x: 838, endPoint y: 177, distance: 136.2
click at [834, 177] on input "**********" at bounding box center [784, 162] width 324 height 31
type input "**********"
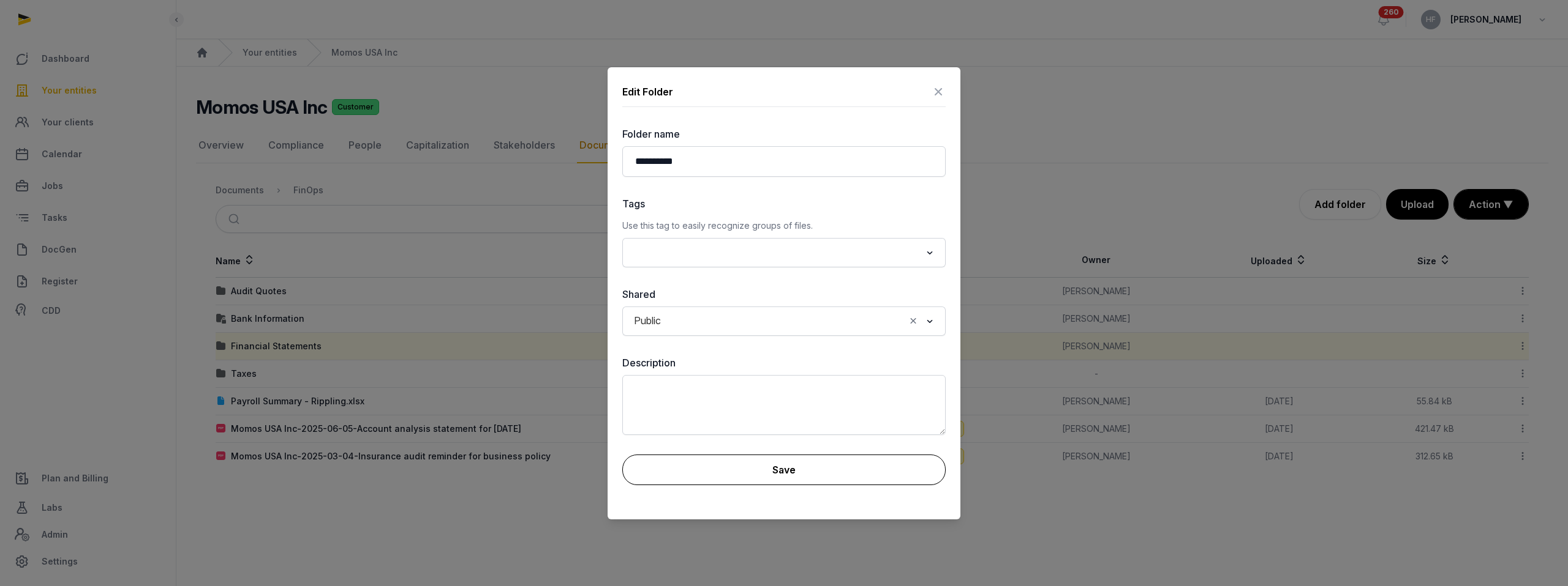
click at [770, 466] on button "Save" at bounding box center [784, 470] width 324 height 31
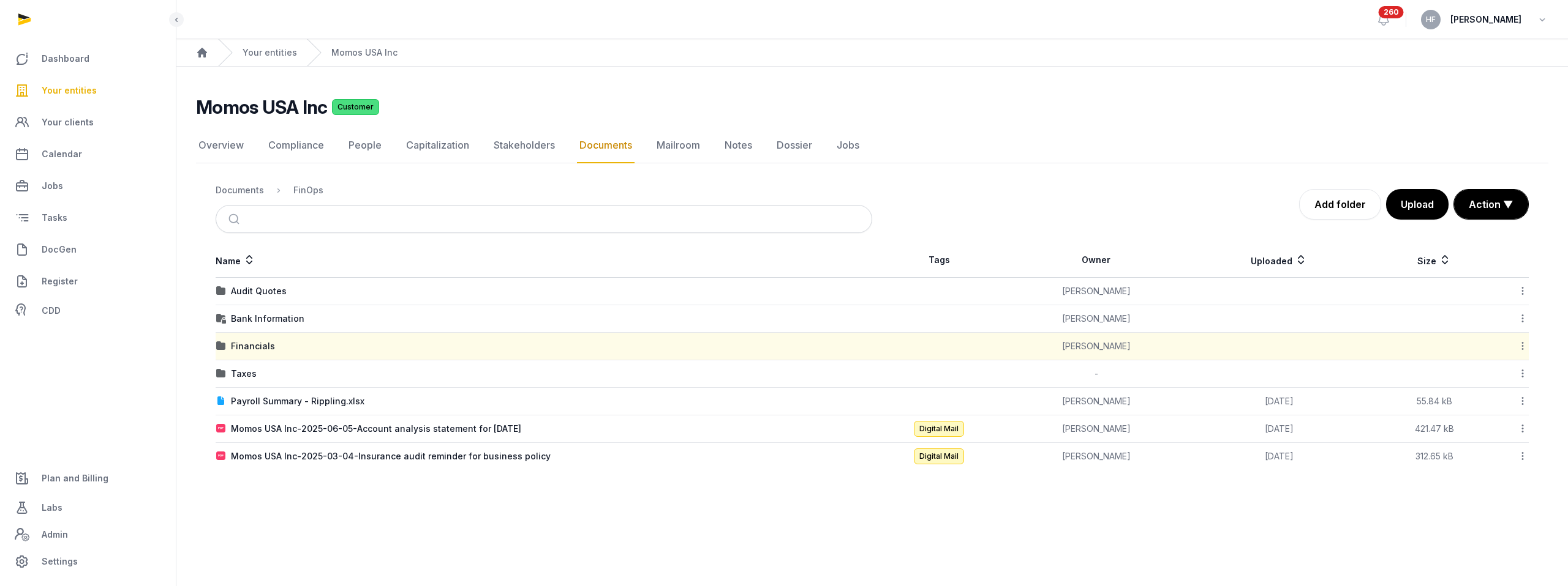
click at [267, 345] on div "Financials" at bounding box center [252, 346] width 44 height 12
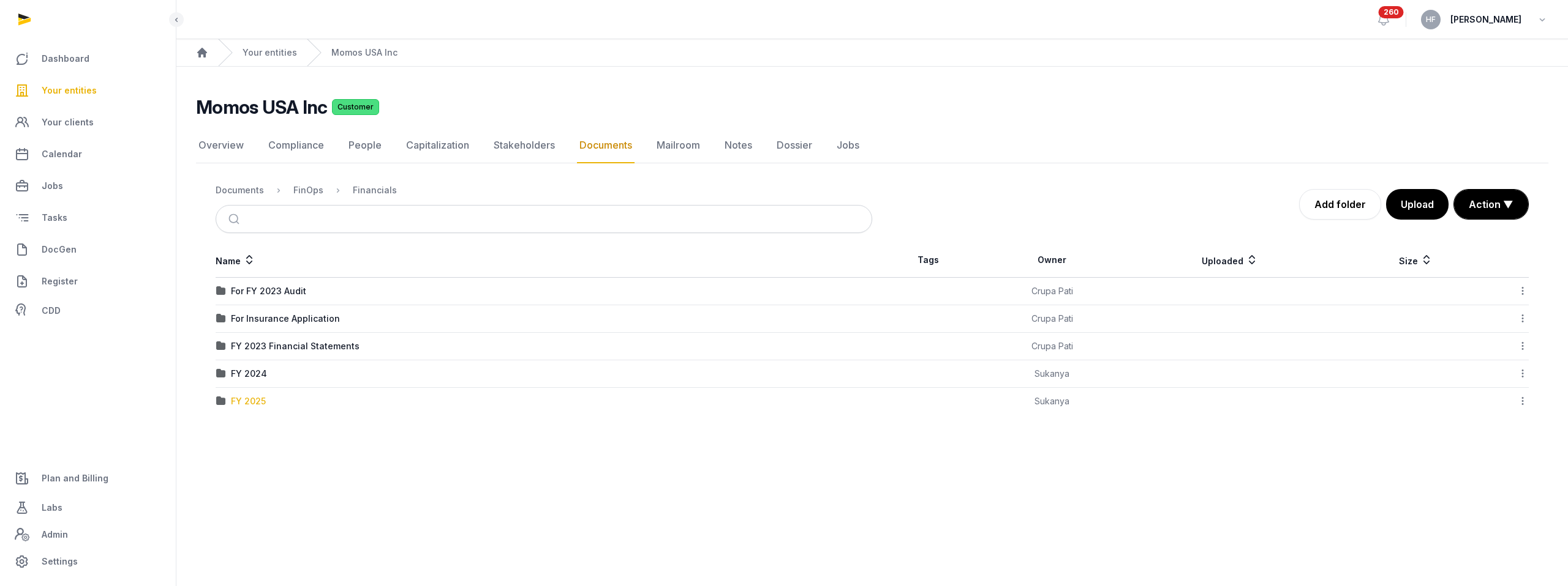
click at [254, 400] on div "FY 2025" at bounding box center [247, 401] width 35 height 12
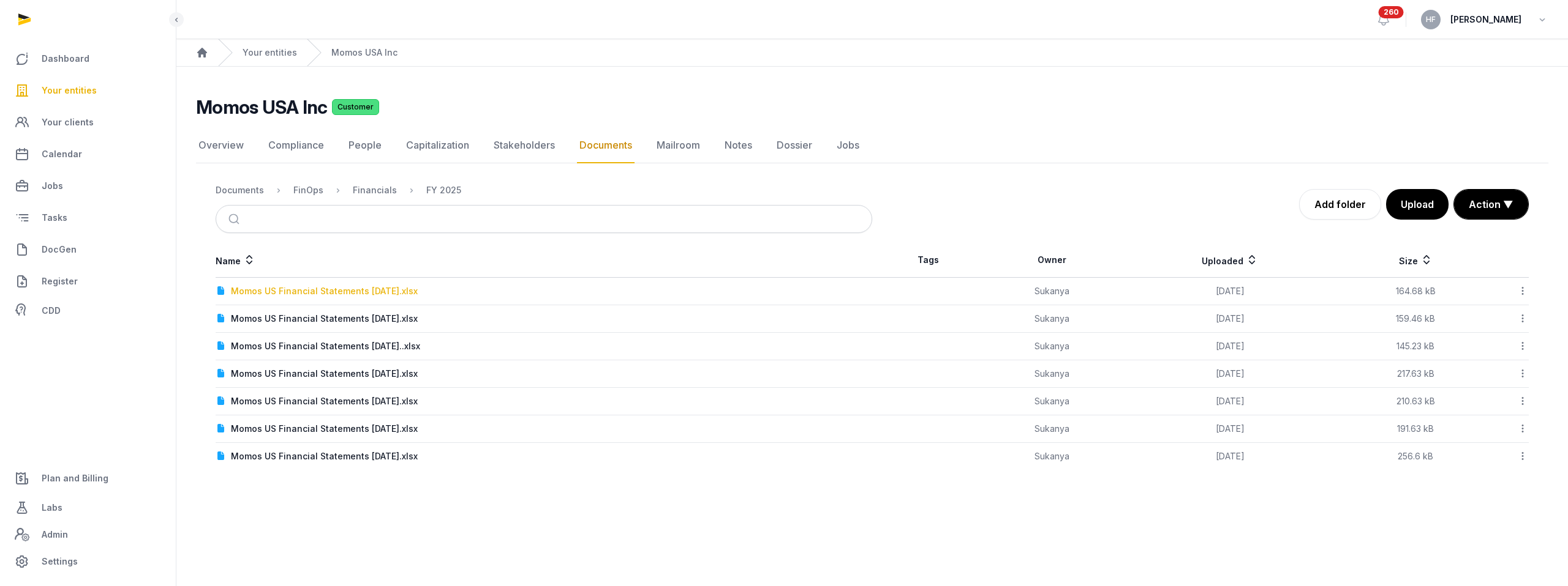
click at [406, 290] on div "Momos US Financial Statements [DATE].xlsx" at bounding box center [324, 291] width 187 height 12
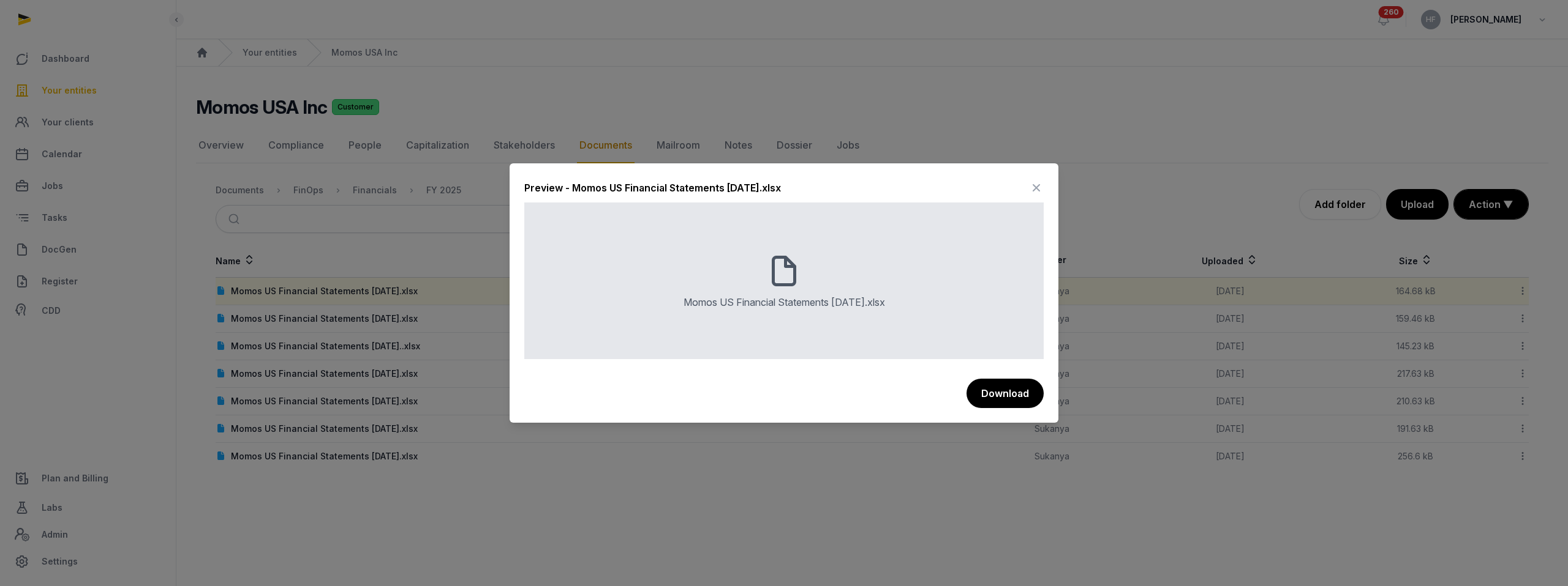
click at [1039, 187] on icon at bounding box center [1036, 188] width 14 height 19
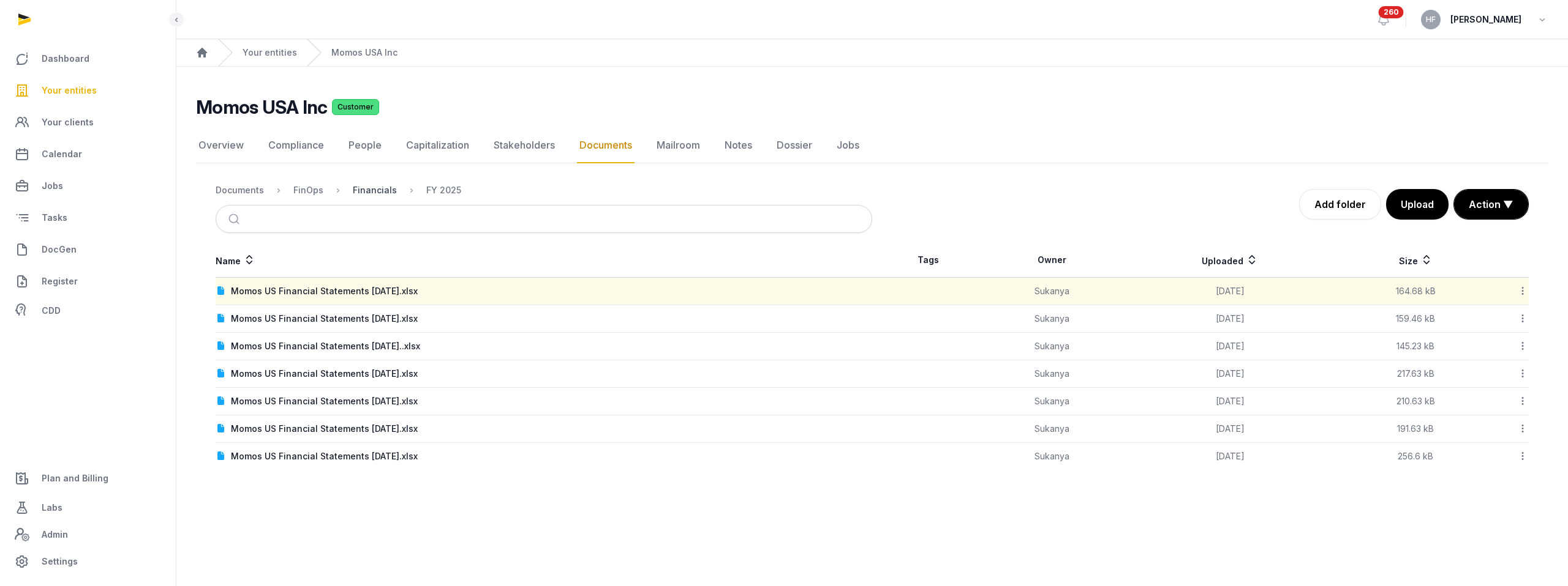
click at [353, 189] on div "Financials" at bounding box center [374, 190] width 44 height 12
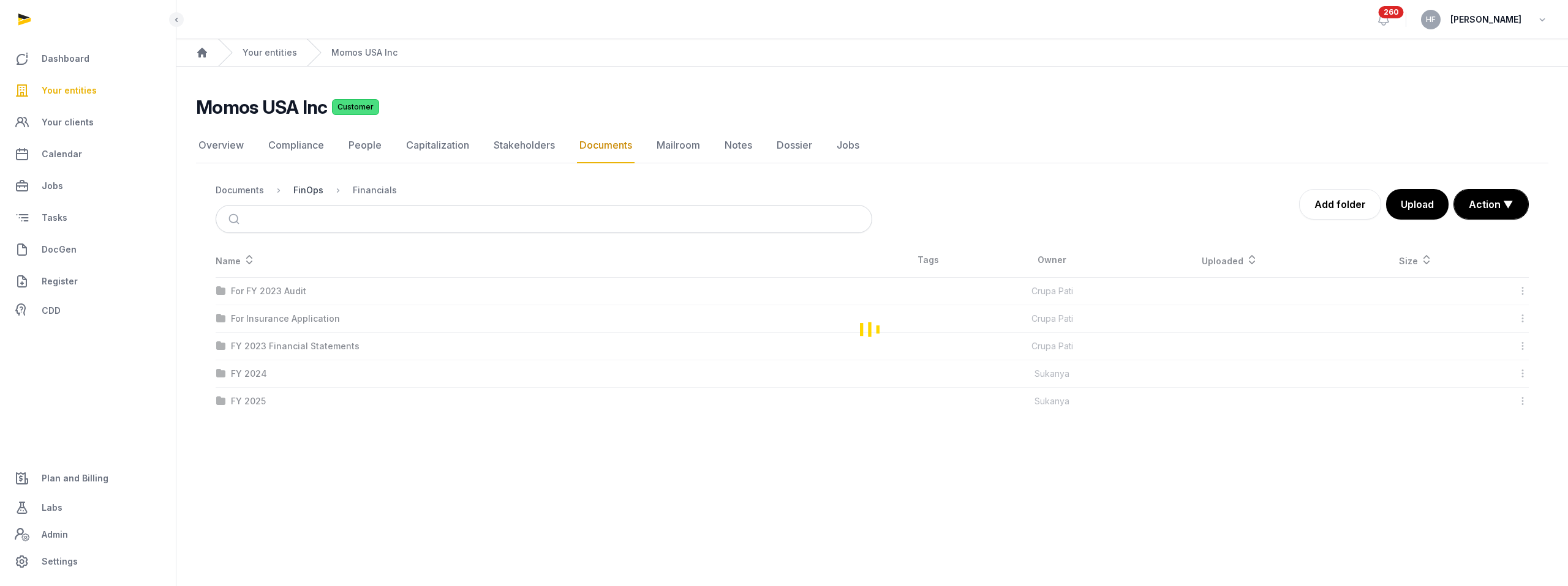
click at [301, 189] on div "FinOps" at bounding box center [308, 190] width 30 height 12
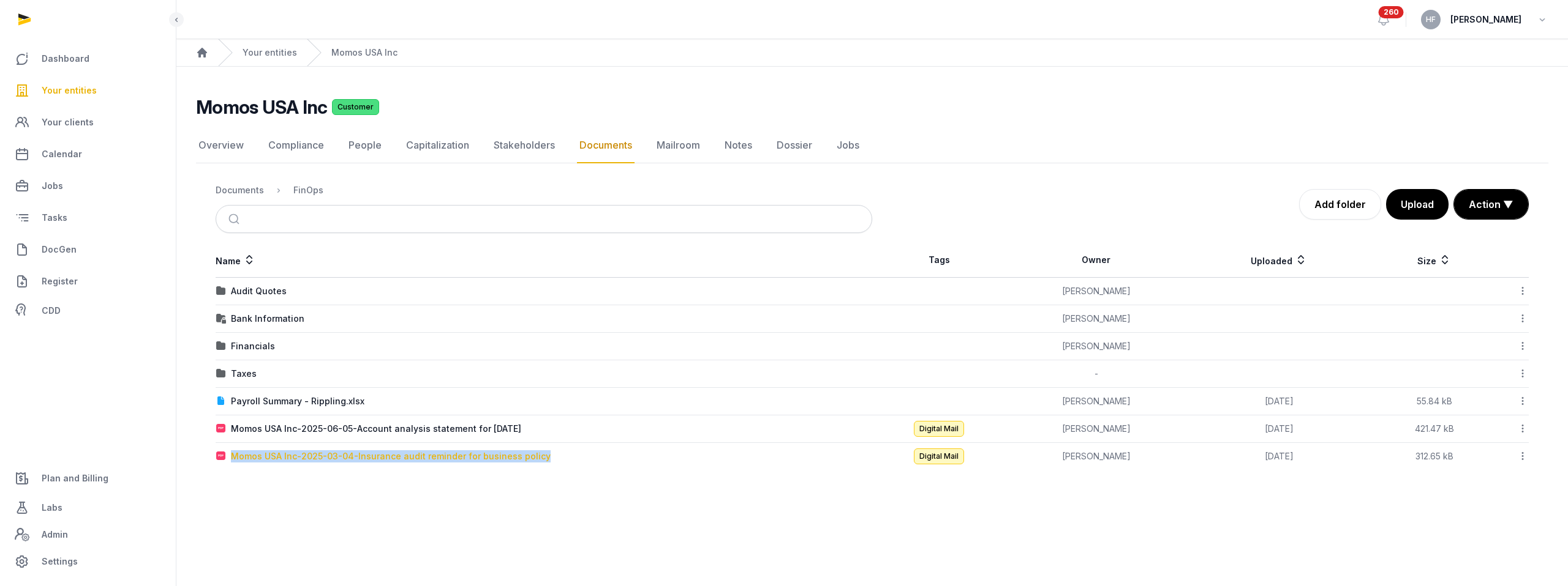
drag, startPoint x: 550, startPoint y: 458, endPoint x: 233, endPoint y: 453, distance: 317.0
click at [233, 453] on div "Momos USA Inc-2025-03-04-Insurance audit reminder for business policy" at bounding box center [544, 456] width 655 height 12
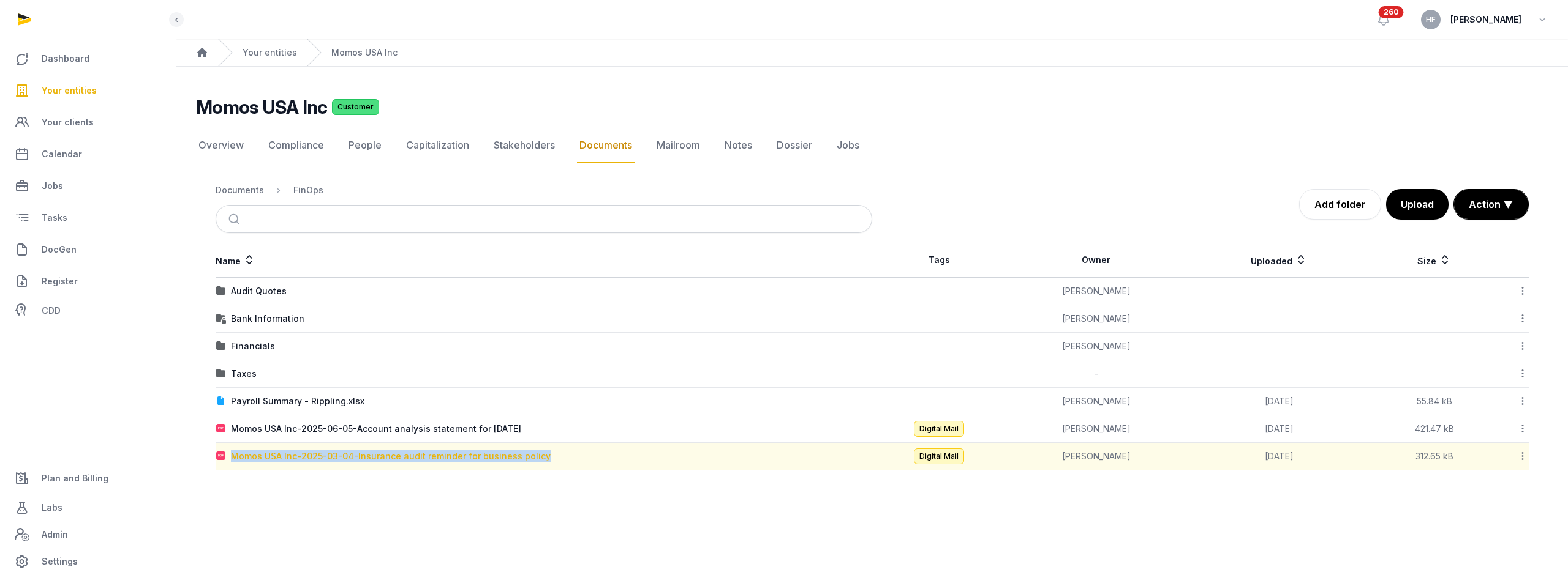
copy div "Momos USA Inc-2025-03-04-Insurance audit reminder for business policy"
click at [217, 140] on link "Overview" at bounding box center [221, 145] width 51 height 35
